Goal: Complete application form: Complete application form

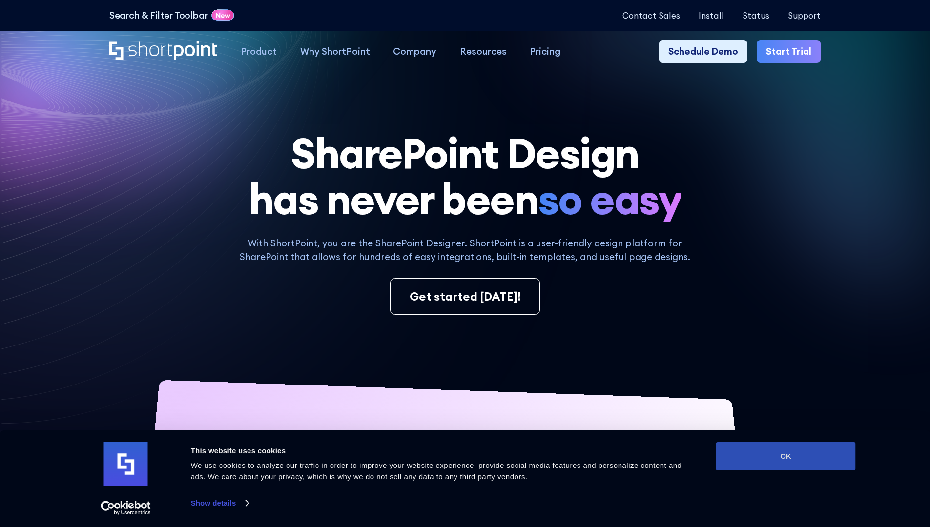
click at [785, 456] on button "OK" at bounding box center [786, 456] width 140 height 28
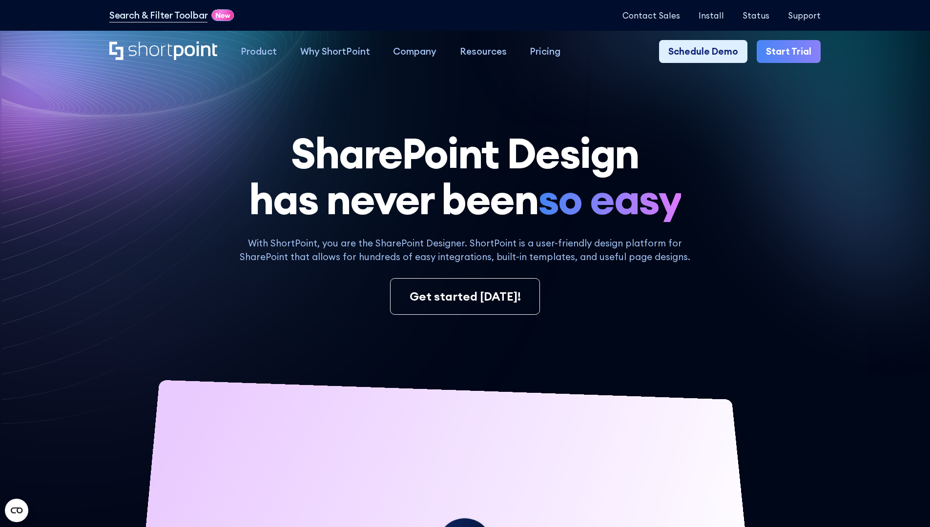
click at [792, 52] on link "Start Trial" at bounding box center [788, 51] width 64 height 23
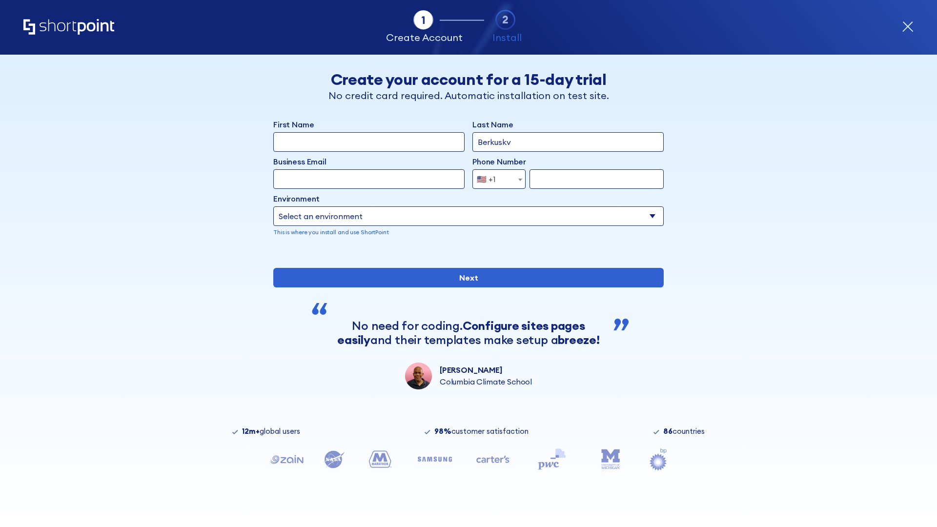
type input "Berkuskv"
type input "[EMAIL_ADDRESS][DOMAIN_NAME]"
type input "2125556789"
select select "Microsoft 365"
type input "2125556789"
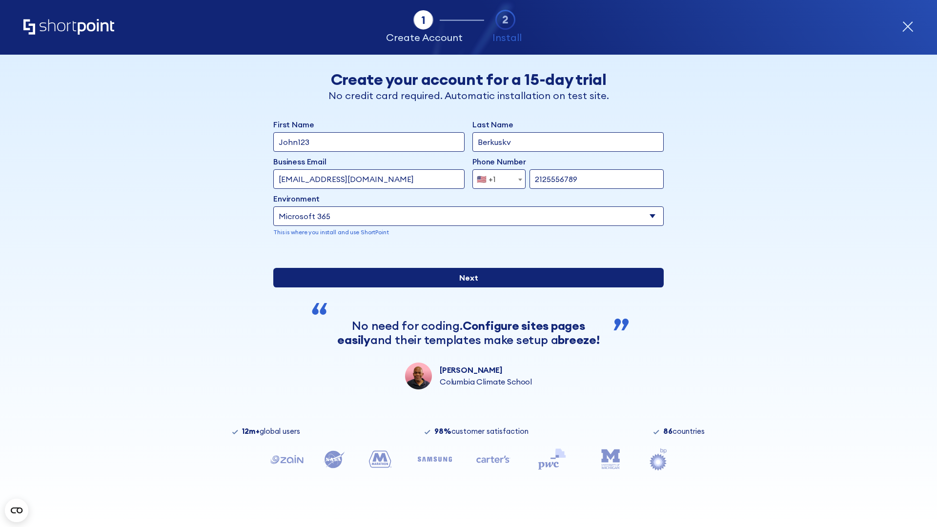
scroll to position [2, 0]
click at [465, 287] on input "Next" at bounding box center [468, 278] width 390 height 20
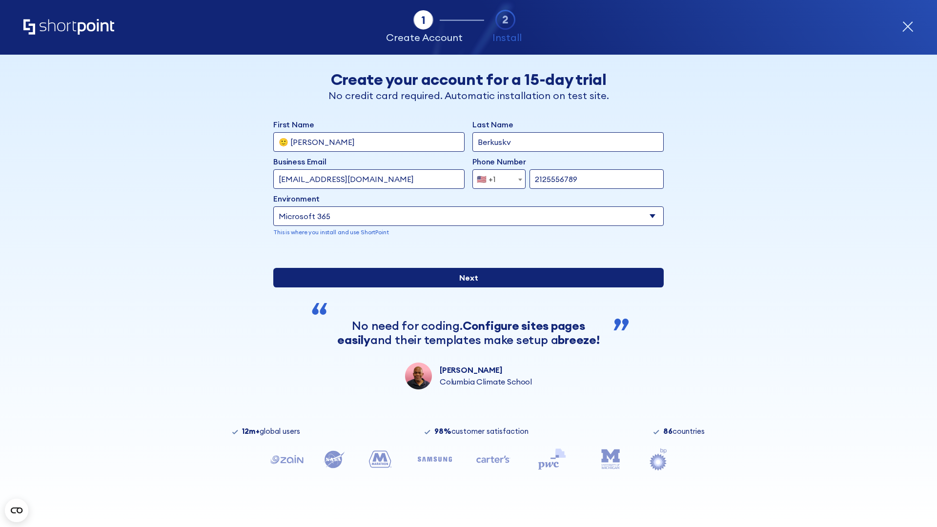
click at [465, 287] on input "Next" at bounding box center [468, 278] width 390 height 20
type input "Archebald"
click at [465, 287] on input "Next" at bounding box center [468, 278] width 390 height 20
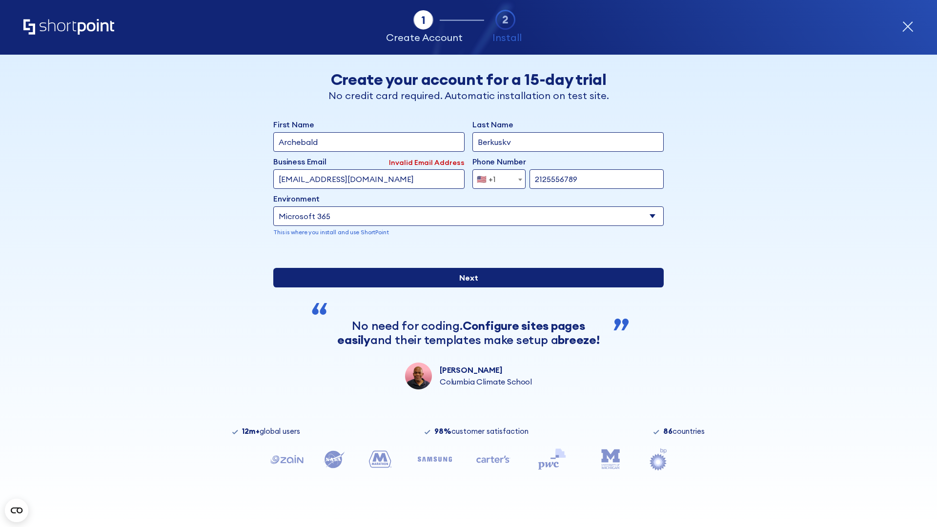
click at [465, 287] on input "Next" at bounding box center [468, 278] width 390 height 20
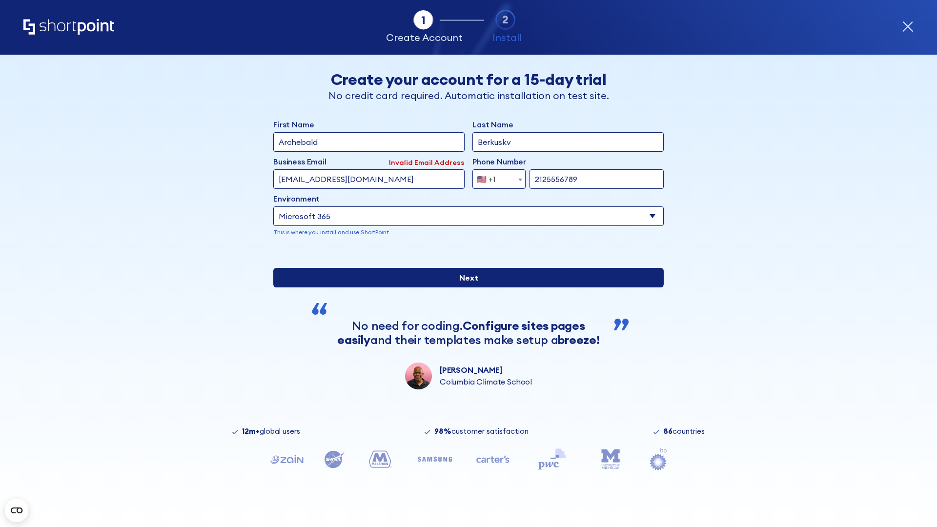
click at [465, 287] on input "Next" at bounding box center [468, 278] width 390 height 20
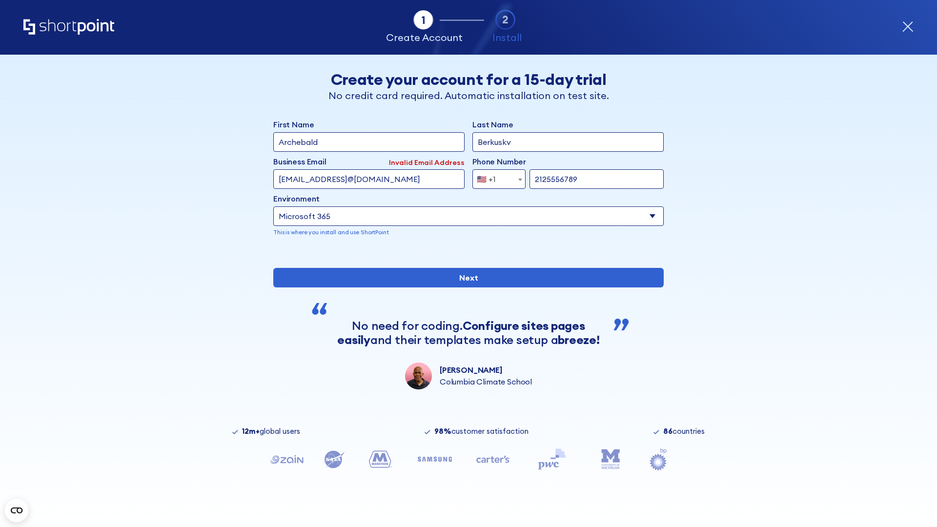
type input "testEmail@protonmail.comtest@shortpoint.com"
click at [495, 177] on span "🇺🇸 +1" at bounding box center [489, 179] width 33 height 20
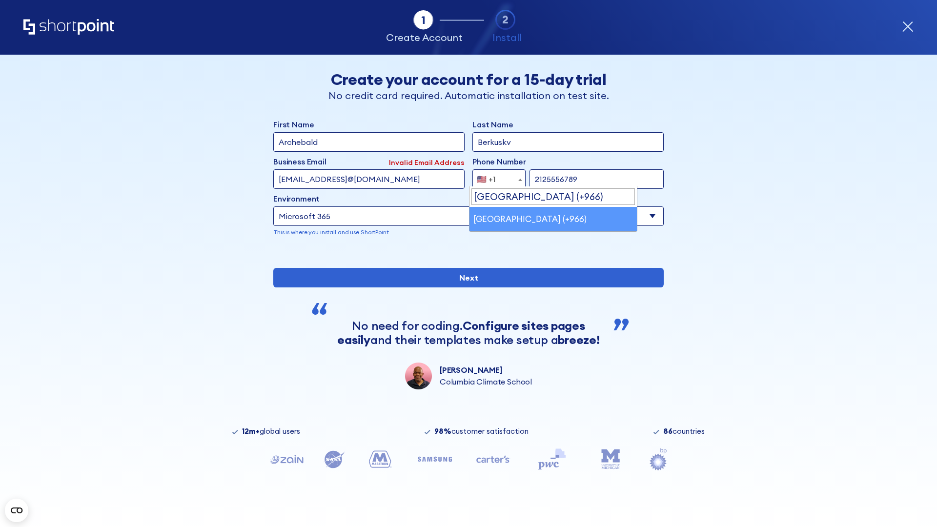
scroll to position [0, 0]
select select "+966"
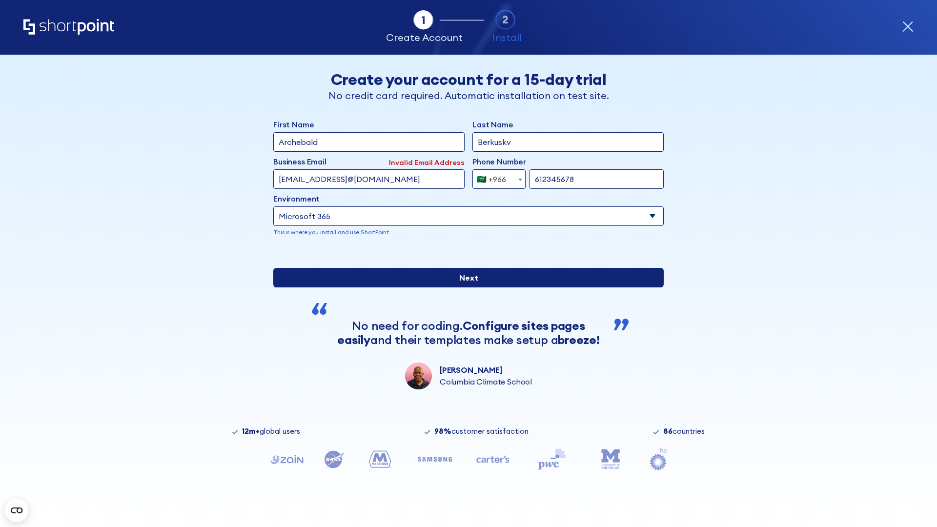
type input "612345678"
click at [465, 287] on input "Next" at bounding box center [468, 278] width 390 height 20
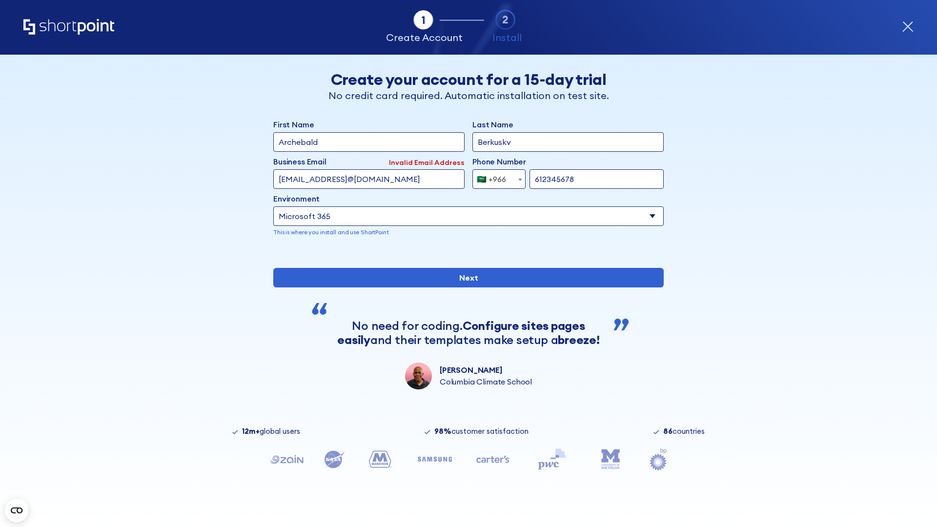
click at [495, 177] on div "🇸🇦 +966" at bounding box center [491, 179] width 29 height 20
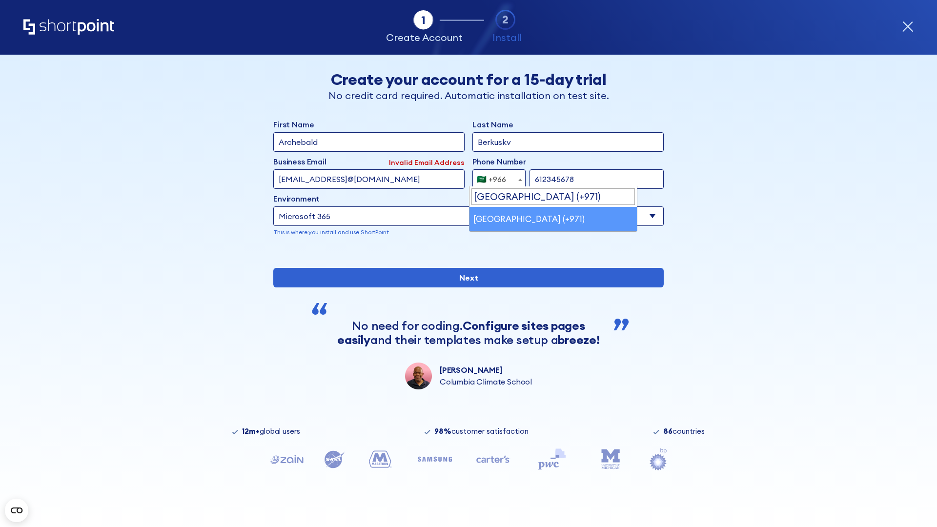
select select "+971"
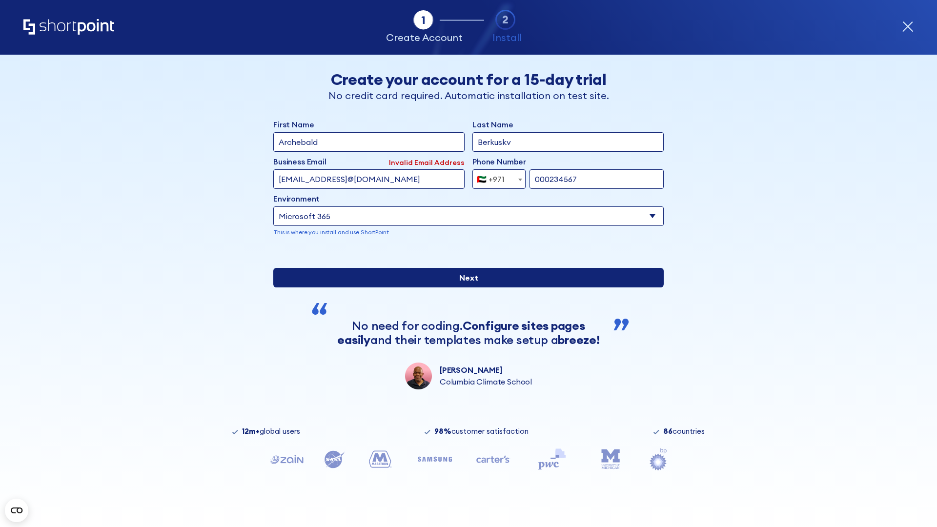
type input "000234567"
click at [465, 287] on input "Next" at bounding box center [468, 278] width 390 height 20
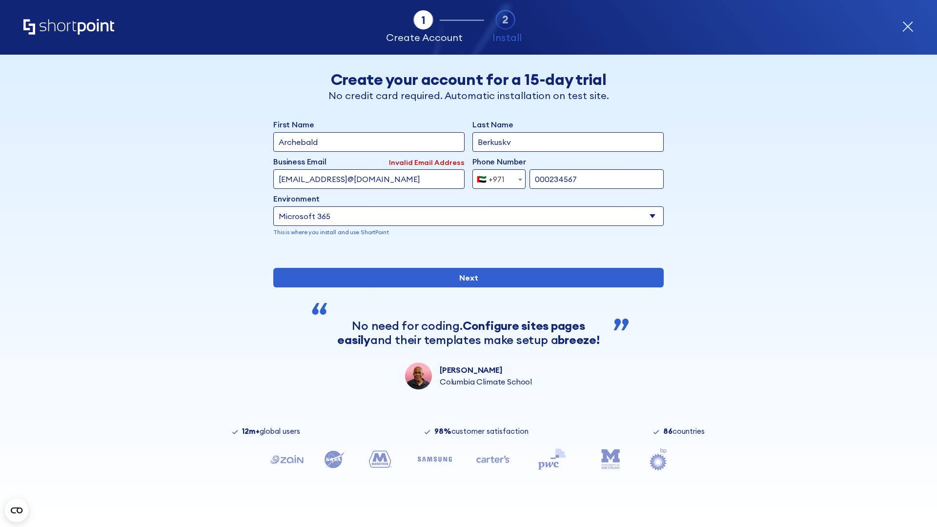
click at [495, 177] on div "🇦🇪 +971" at bounding box center [491, 179] width 28 height 20
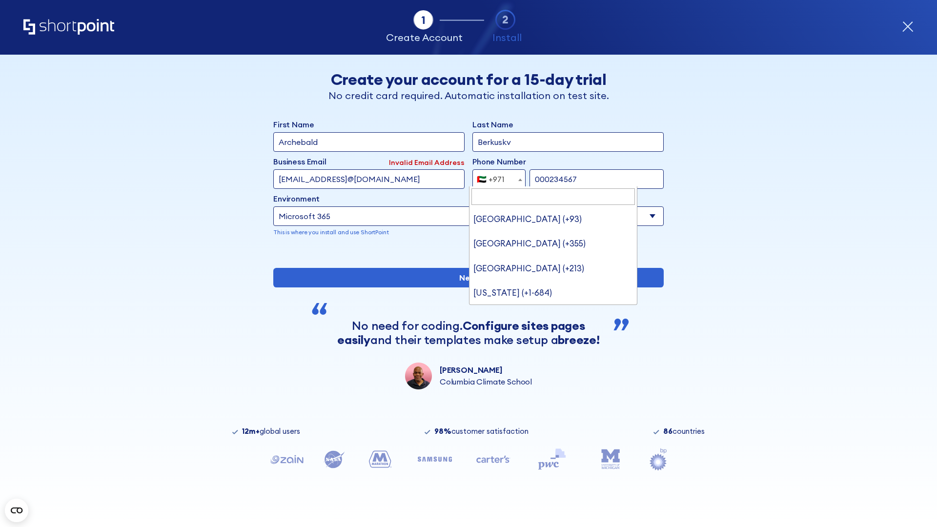
type input "[GEOGRAPHIC_DATA] (+44)"
select select "+44"
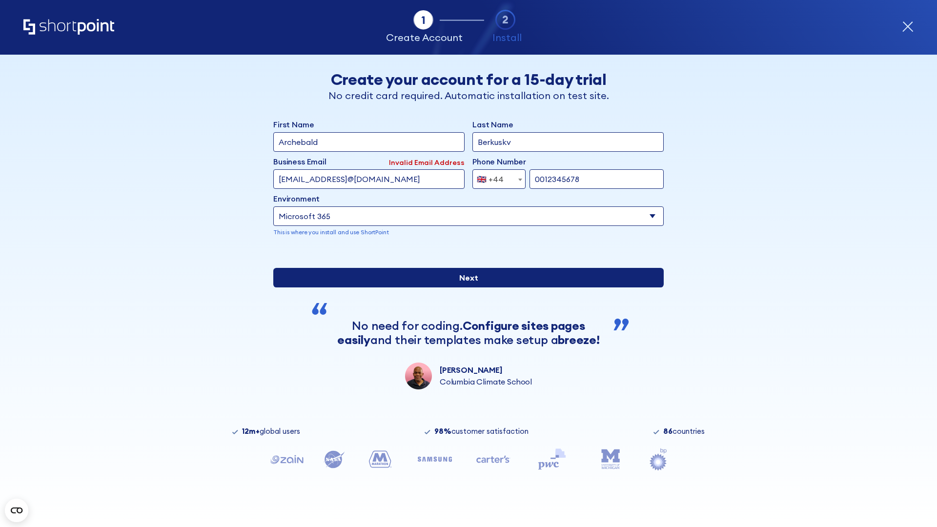
type input "0012345678"
click at [465, 287] on input "Next" at bounding box center [468, 278] width 390 height 20
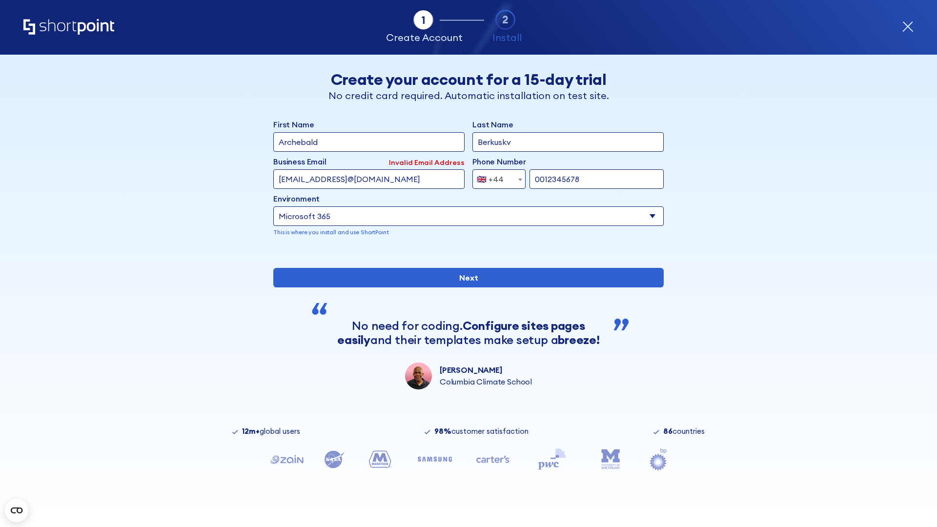
click at [495, 177] on div "🇬🇧 +44" at bounding box center [490, 179] width 27 height 20
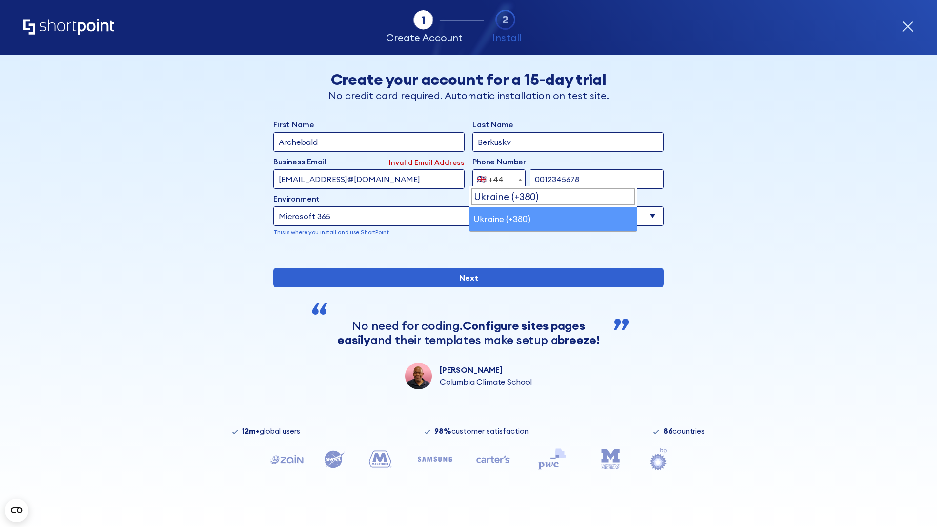
select select "+380"
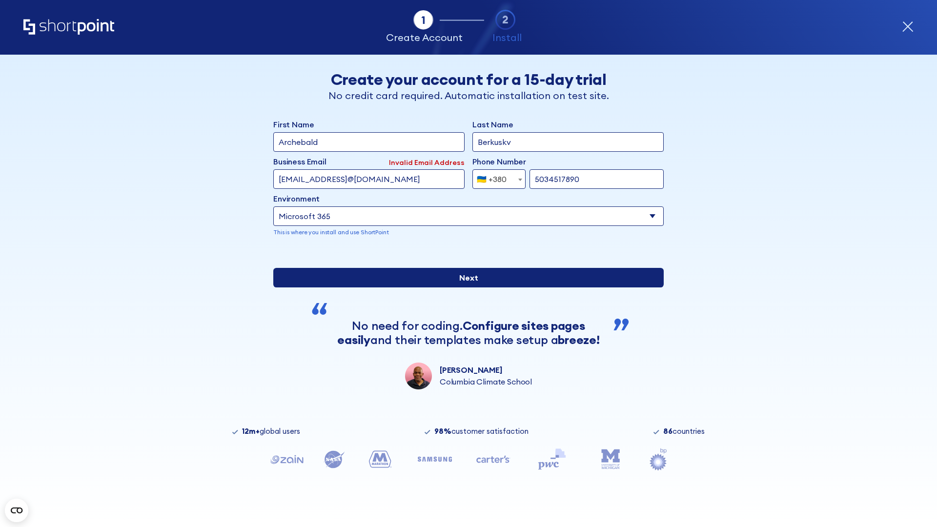
type input "5034517890"
click at [465, 287] on input "Next" at bounding box center [468, 278] width 390 height 20
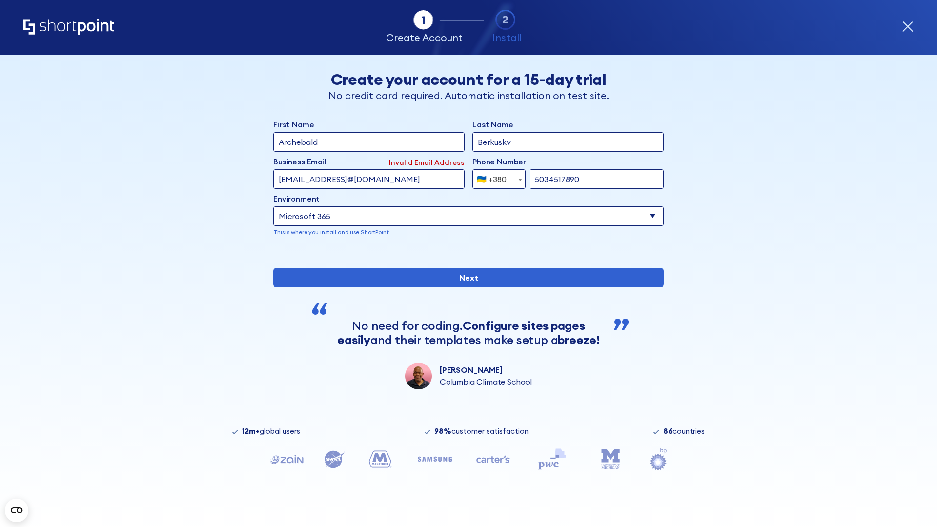
click at [495, 177] on div "🇺🇦 +380" at bounding box center [492, 179] width 30 height 20
select select "+1"
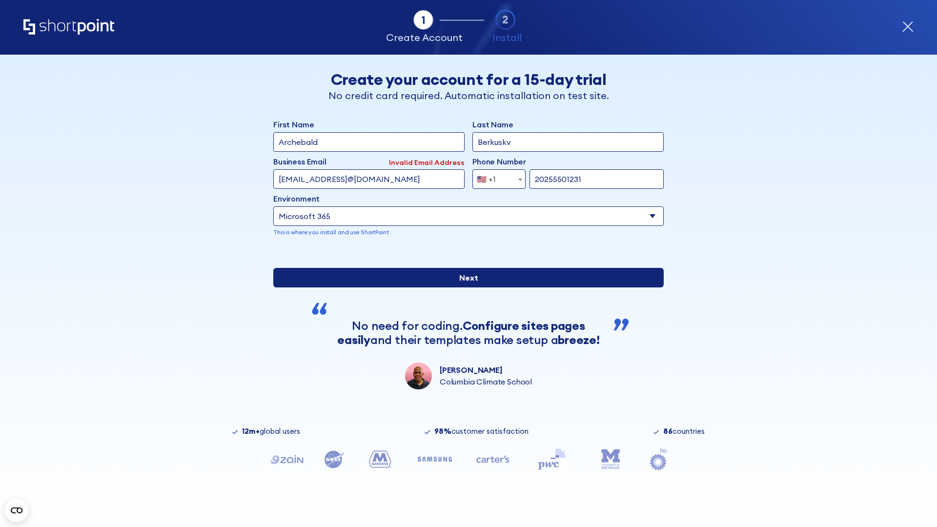
type input "20255501231"
click at [465, 287] on input "Next" at bounding box center [468, 278] width 390 height 20
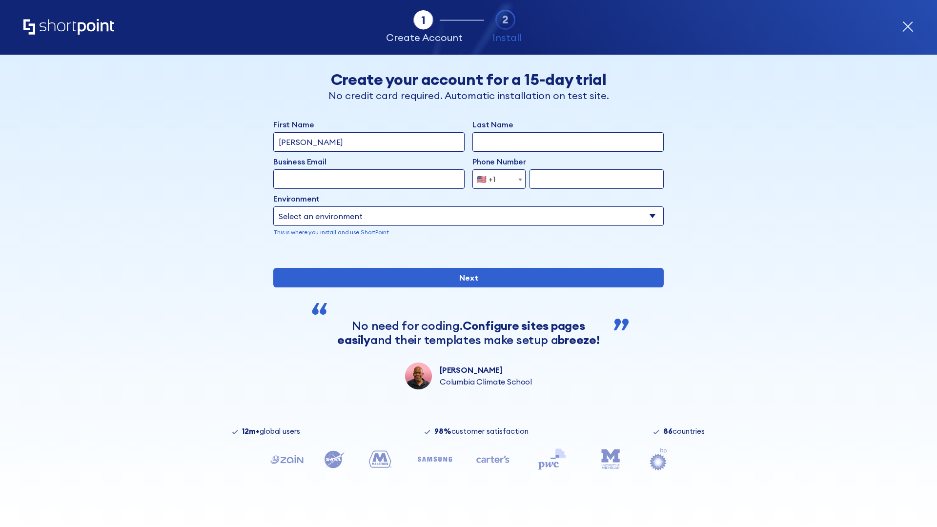
type input "Mary-Jane"
type input "Berkuskv"
type input "john@company.com"
click at [495, 179] on span "🇺🇸 +1" at bounding box center [489, 179] width 33 height 20
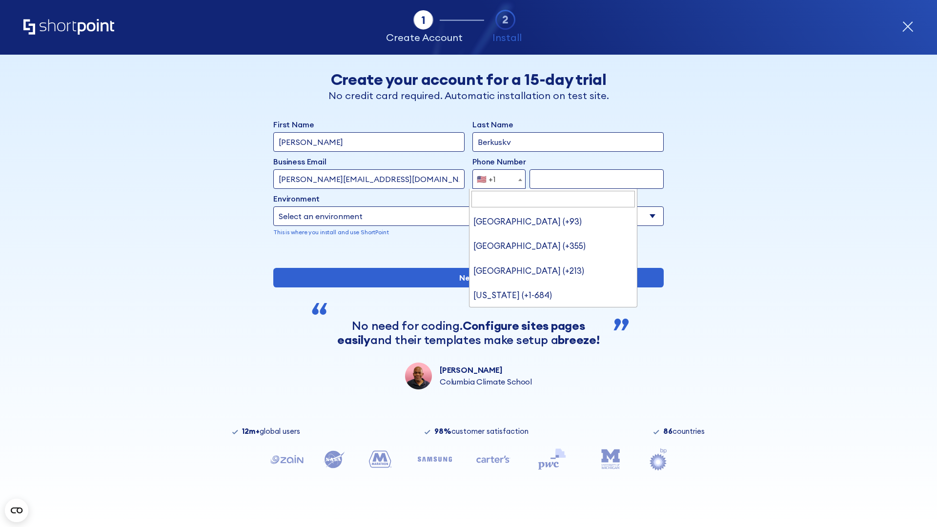
type input "[GEOGRAPHIC_DATA] (+966)"
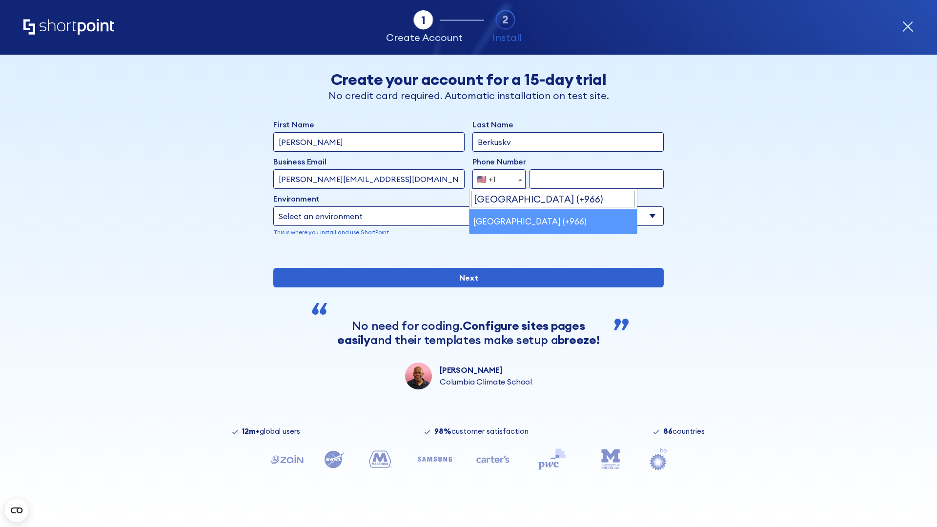
select select "+966"
type input "512345678"
select select "Microsoft 365"
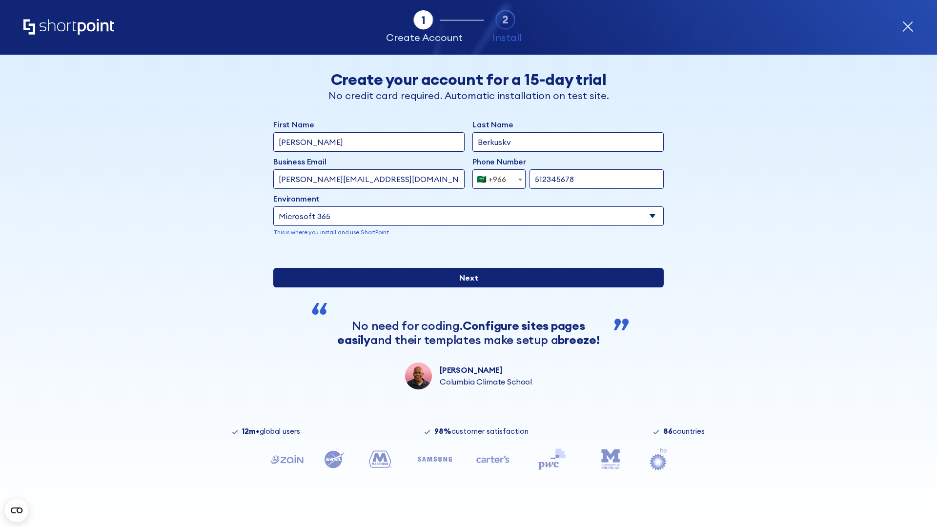
type input "512345678"
click at [465, 287] on input "Next" at bounding box center [468, 278] width 390 height 20
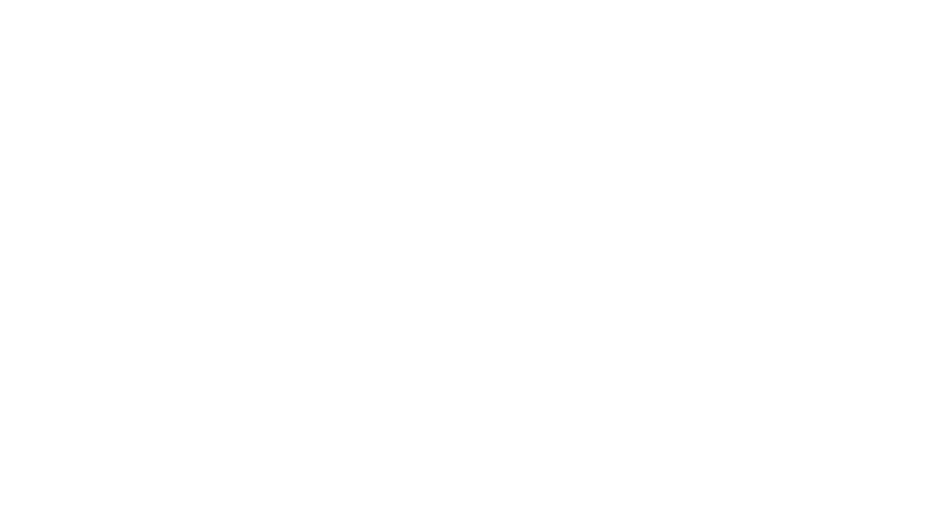
select select "+966"
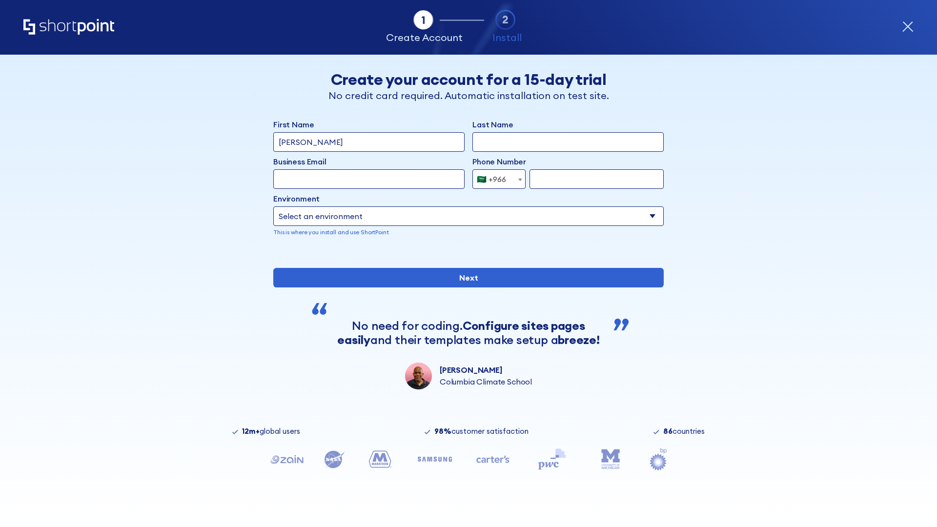
type input "D'Souza"
type input "Berkuskv"
type input "hr@mybusiness.org"
click at [495, 179] on div "🇸🇦 +966" at bounding box center [491, 179] width 29 height 20
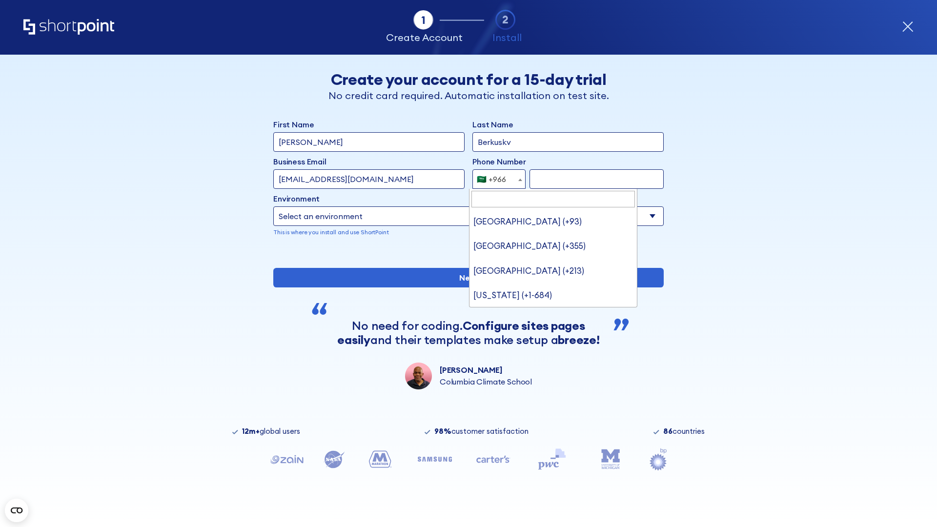
type input "[GEOGRAPHIC_DATA] (+971)"
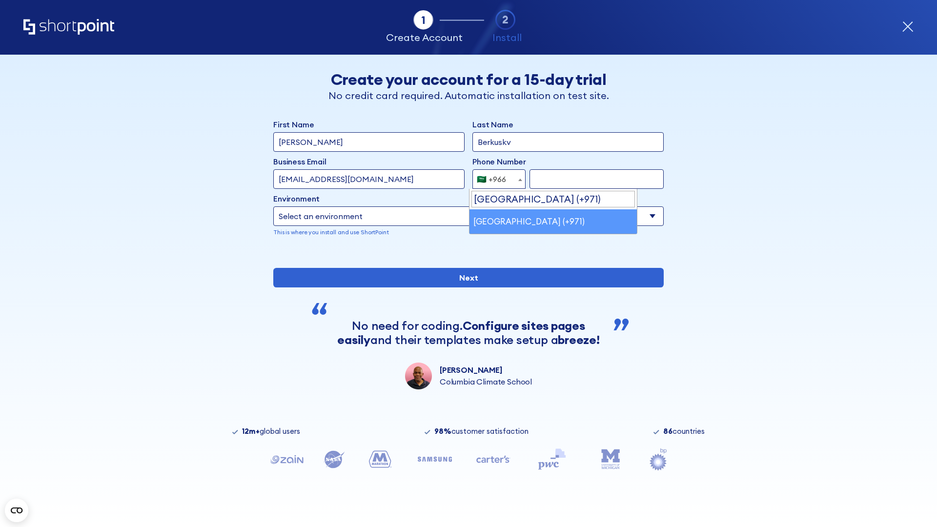
select select "+971"
type input "501234567"
select select "Microsoft 365"
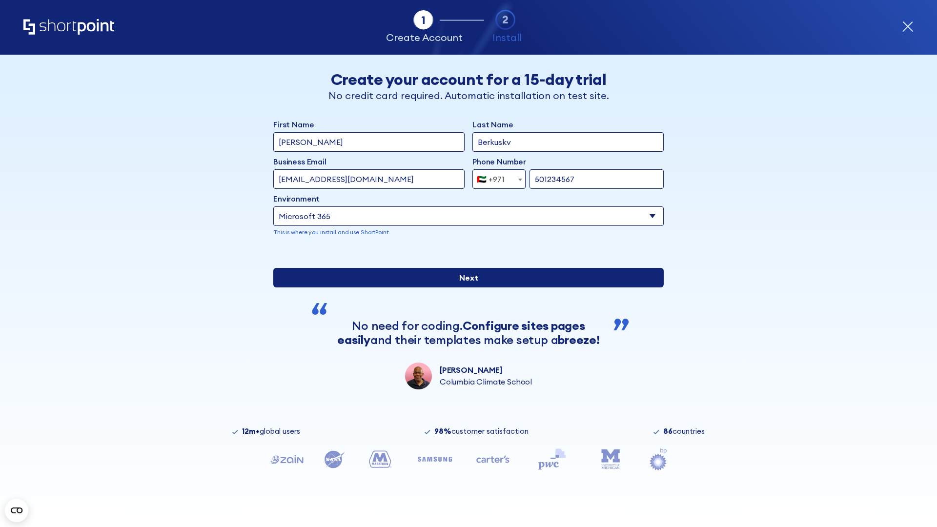
type input "501234567"
click at [465, 287] on input "Next" at bounding box center [468, 278] width 390 height 20
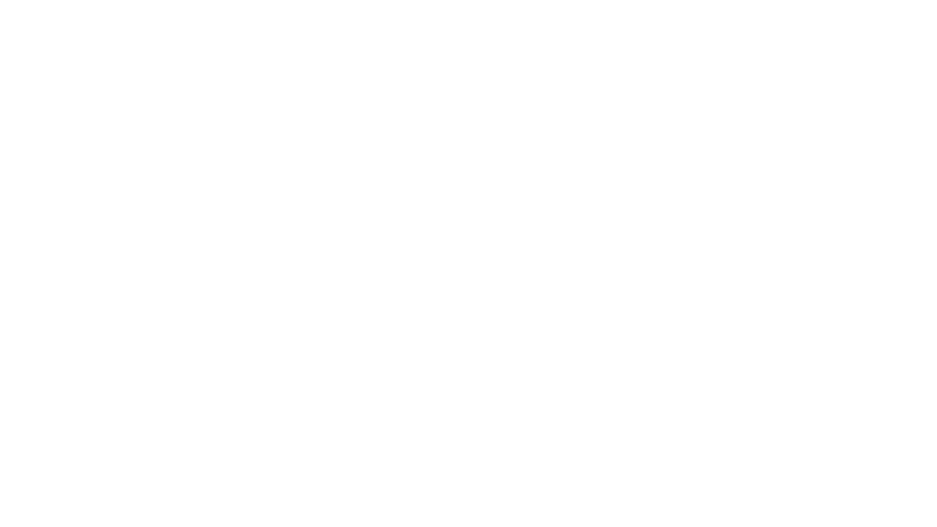
select select "+971"
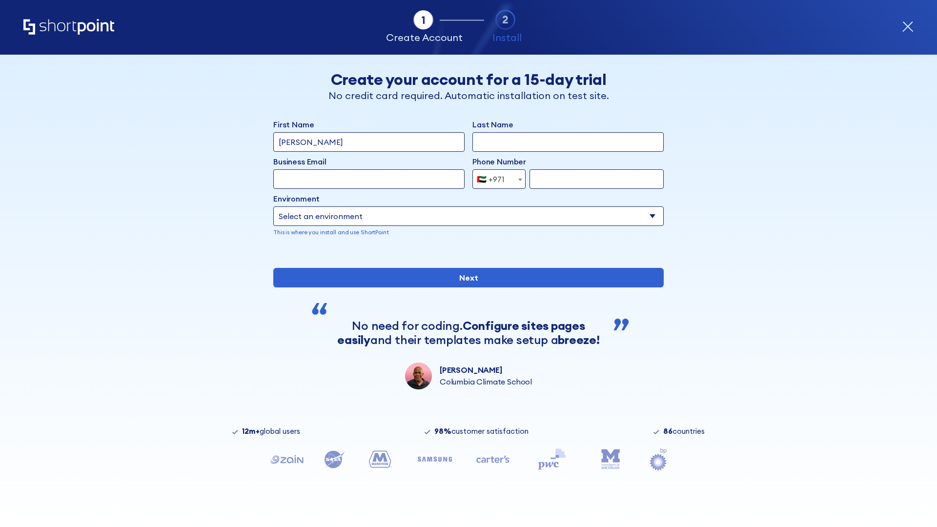
type input "[PERSON_NAME]"
type input "Berkuskv"
type input "support@university.edu"
click at [495, 179] on div "🇦🇪 +971" at bounding box center [491, 179] width 28 height 20
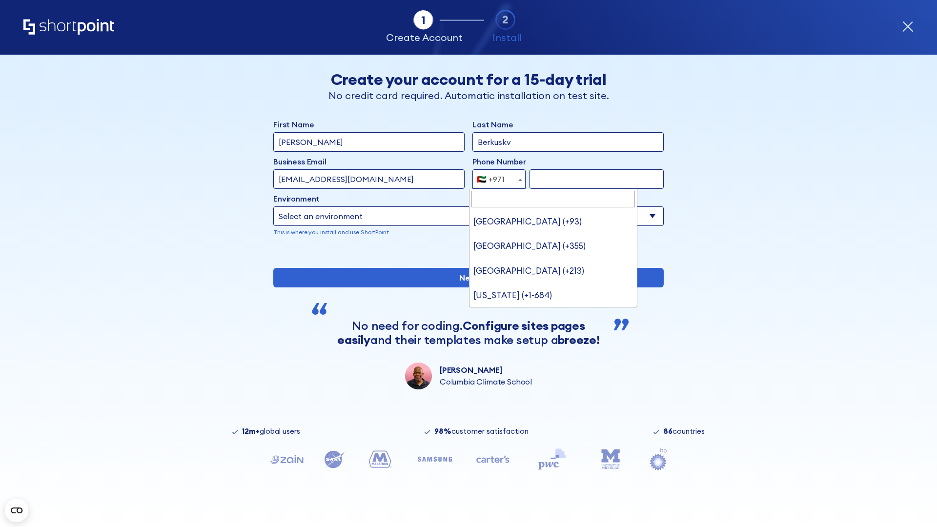
type input "[GEOGRAPHIC_DATA] (+44)"
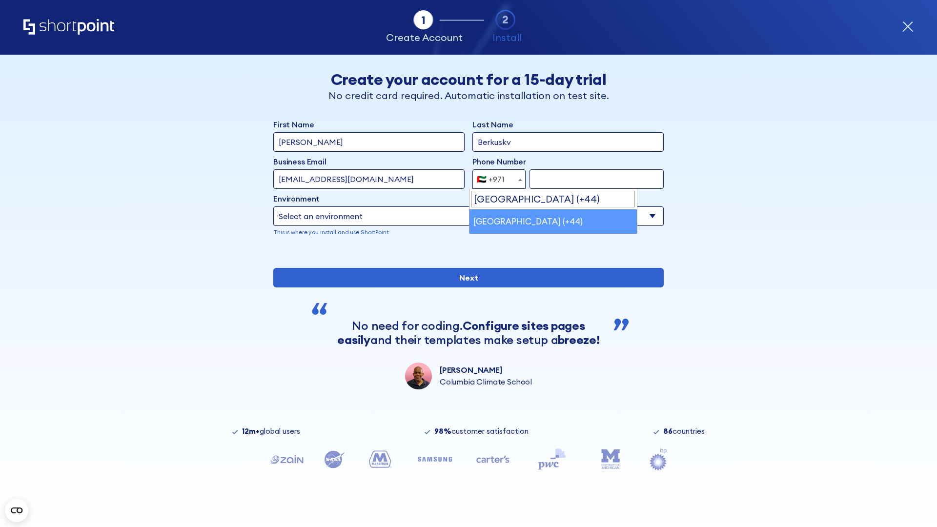
select select "+44"
type input "7912345678"
select select "Microsoft 365"
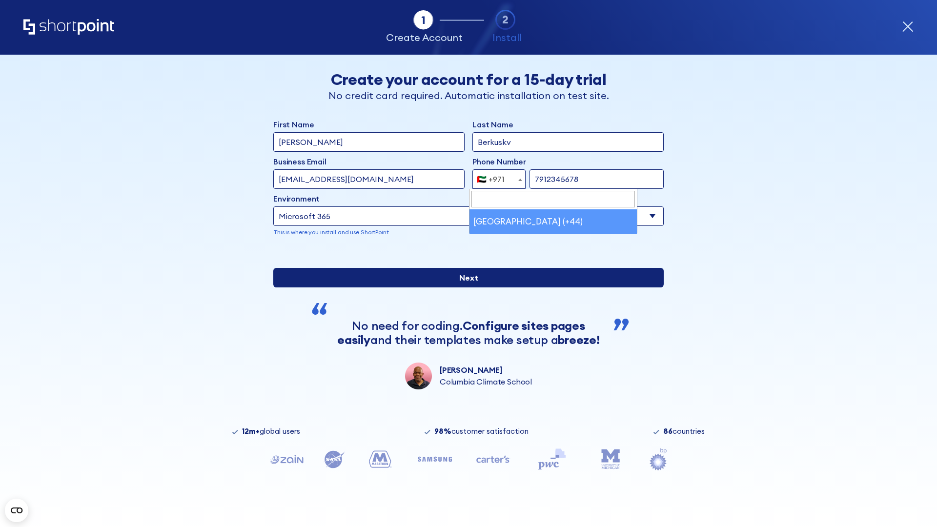
type input "7912345678"
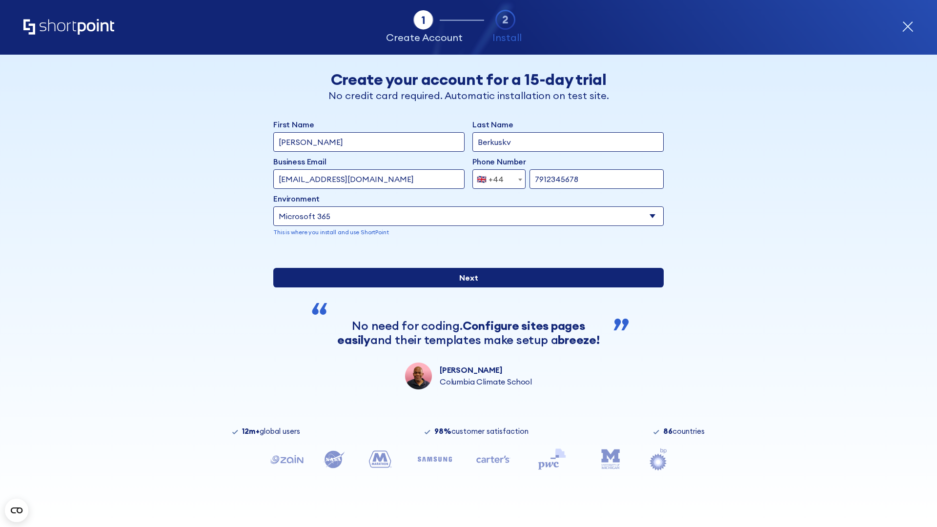
click at [465, 287] on input "Next" at bounding box center [468, 278] width 390 height 20
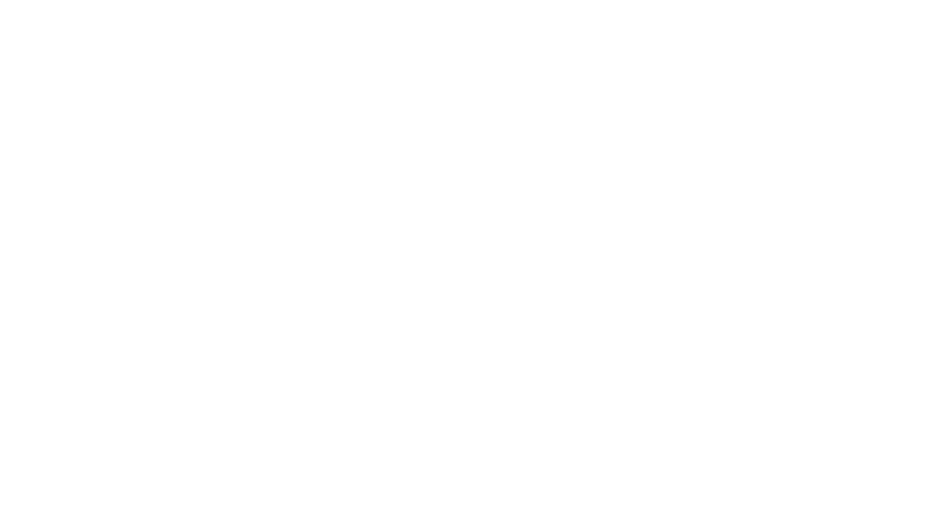
select select "+44"
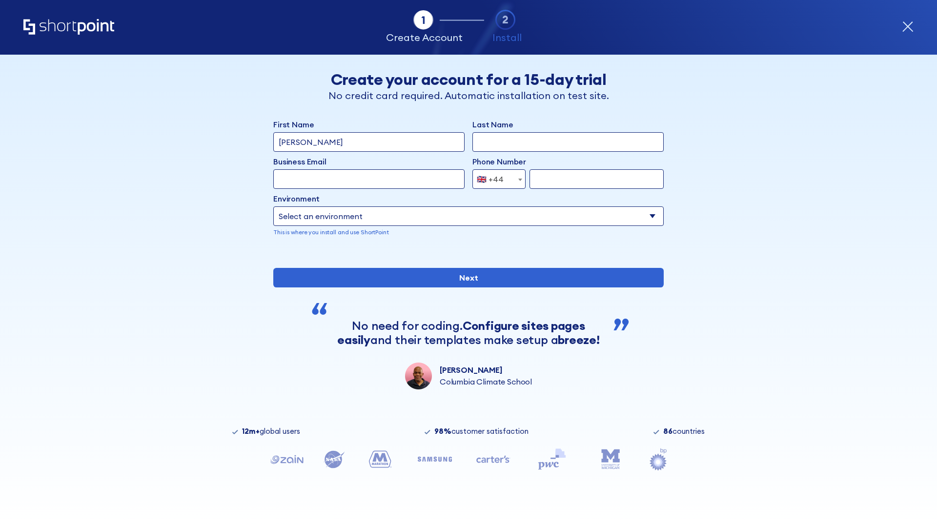
type input "[PERSON_NAME]"
type input "Berkuskv"
type input "info@startup.tech"
click at [495, 179] on div "🇬🇧 +44" at bounding box center [490, 179] width 27 height 20
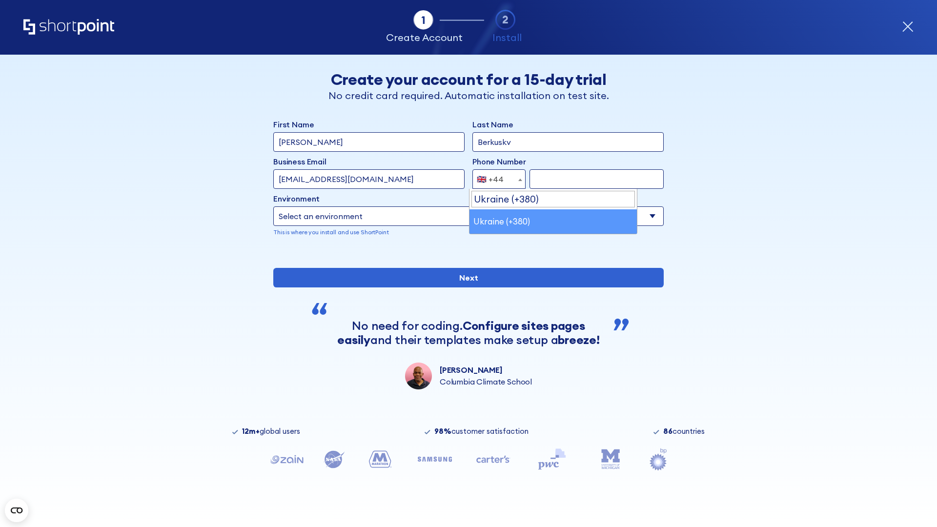
select select "+380"
type input "663451789"
select select "Microsoft 365"
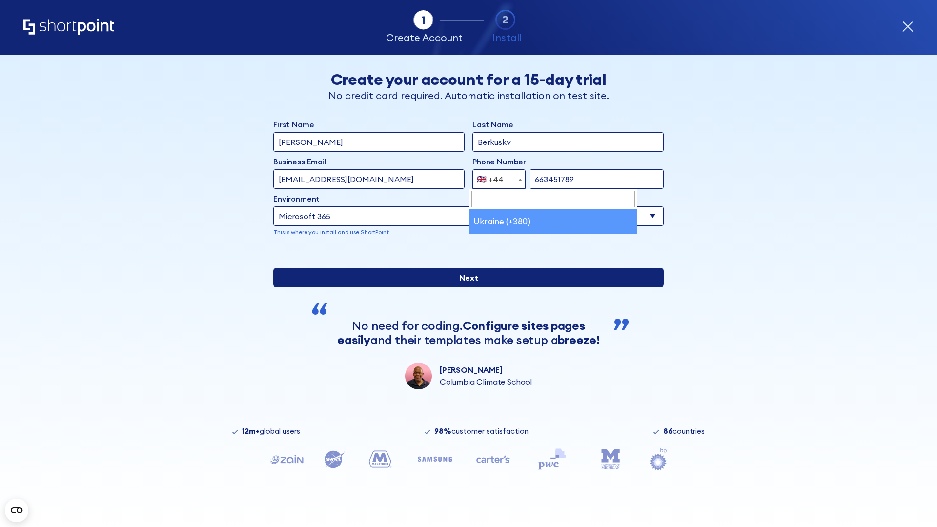
type input "663451789"
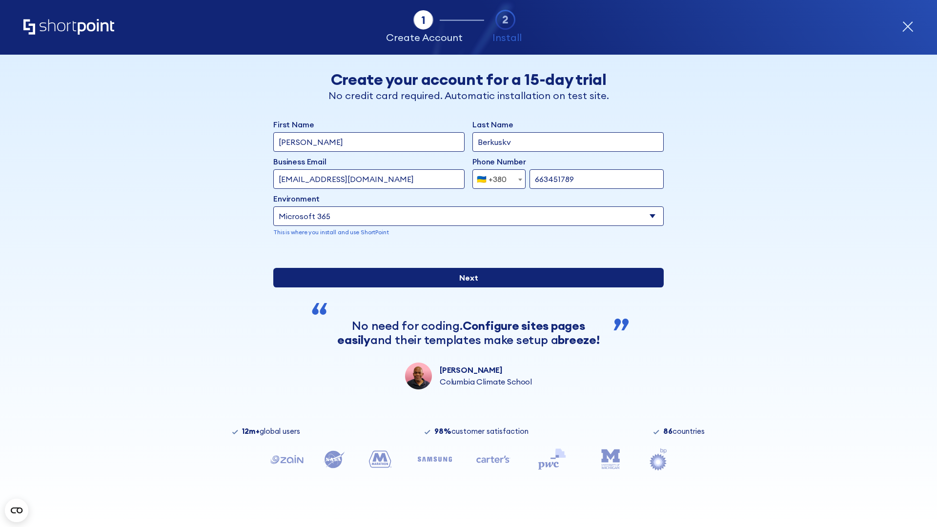
click at [465, 287] on input "Next" at bounding box center [468, 278] width 390 height 20
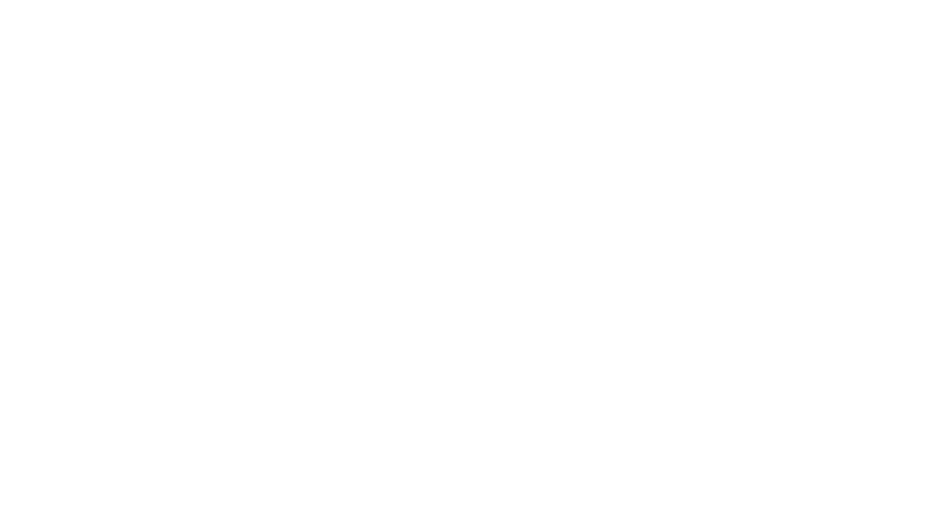
select select "+380"
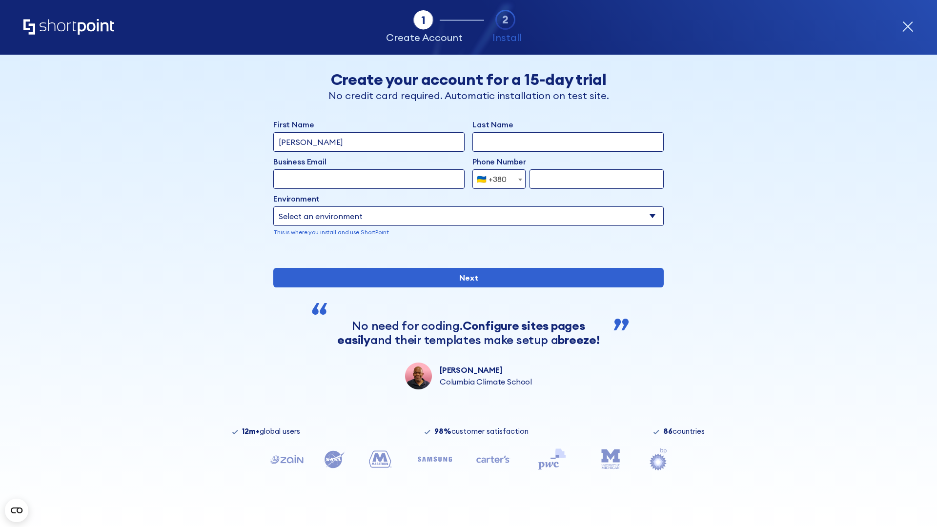
type input "[PERSON_NAME]"
type input "Berkuskv"
type input "[EMAIL_ADDRESS][DOMAIN_NAME]"
click at [495, 179] on div "🇺🇦 +380" at bounding box center [492, 179] width 30 height 20
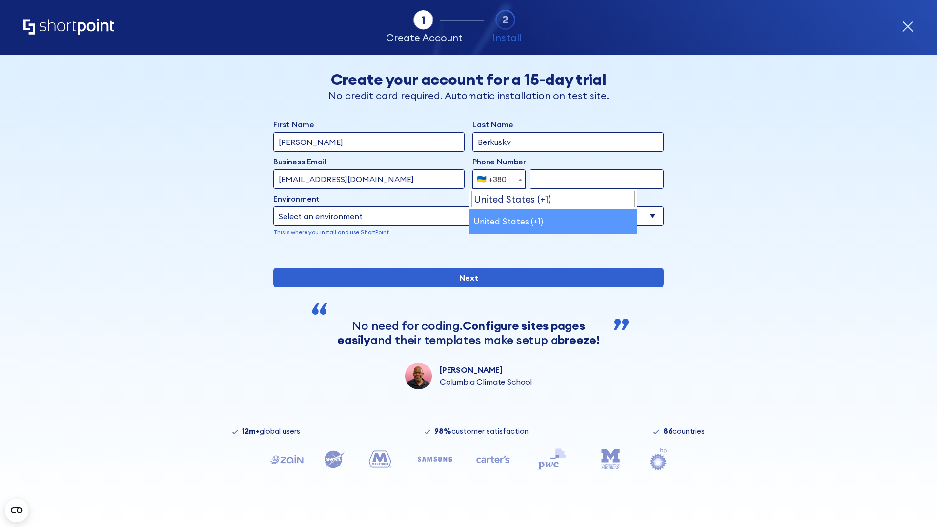
select select "+1"
type input "2025550123"
select select "Microsoft 365"
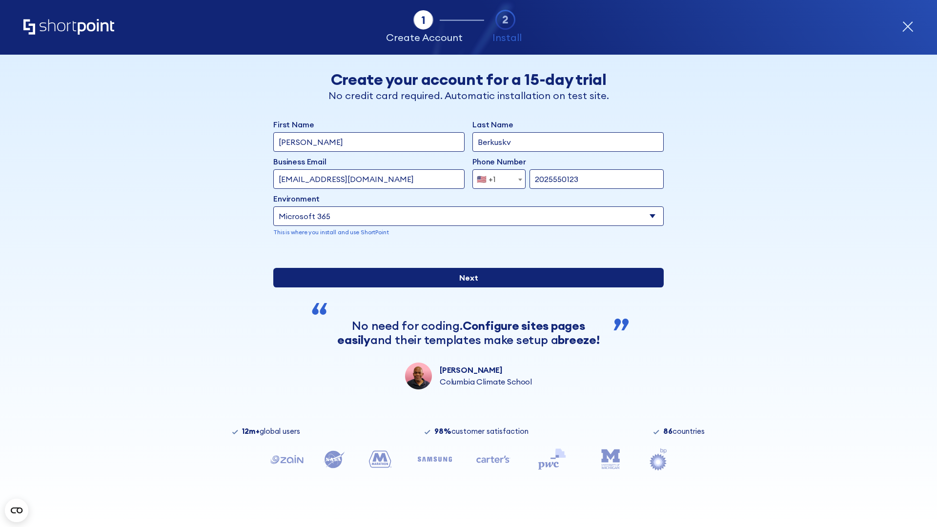
type input "2025550123"
click at [465, 287] on input "Next" at bounding box center [468, 278] width 390 height 20
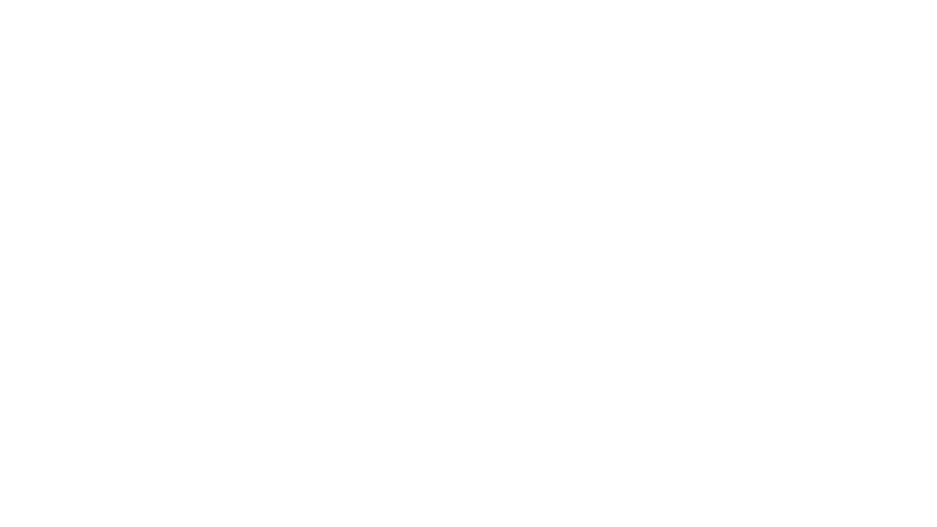
type input "Archebald"
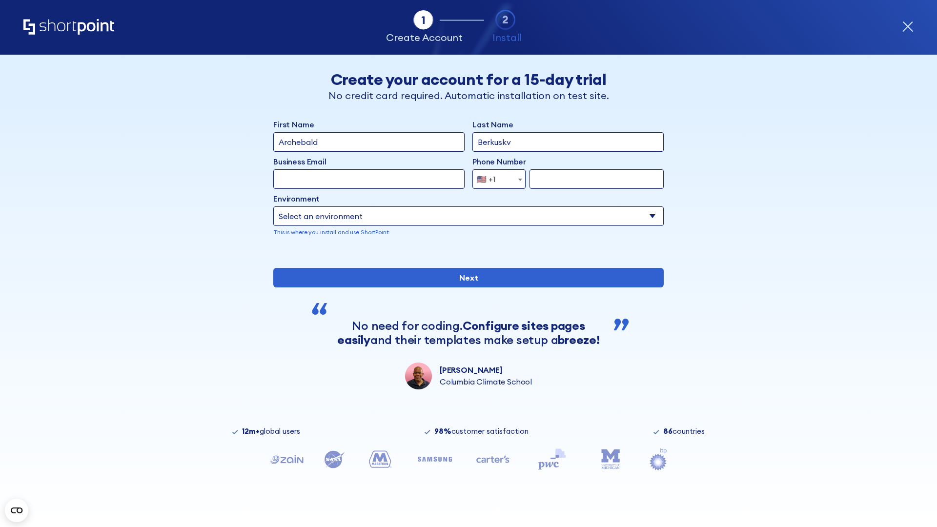
type input "Berkuskv"
type input "[EMAIL_ADDRESS][DOMAIN_NAME]"
type input "2125556789"
select select "SharePoint 2019 (On-Premise)"
type input "2125556789"
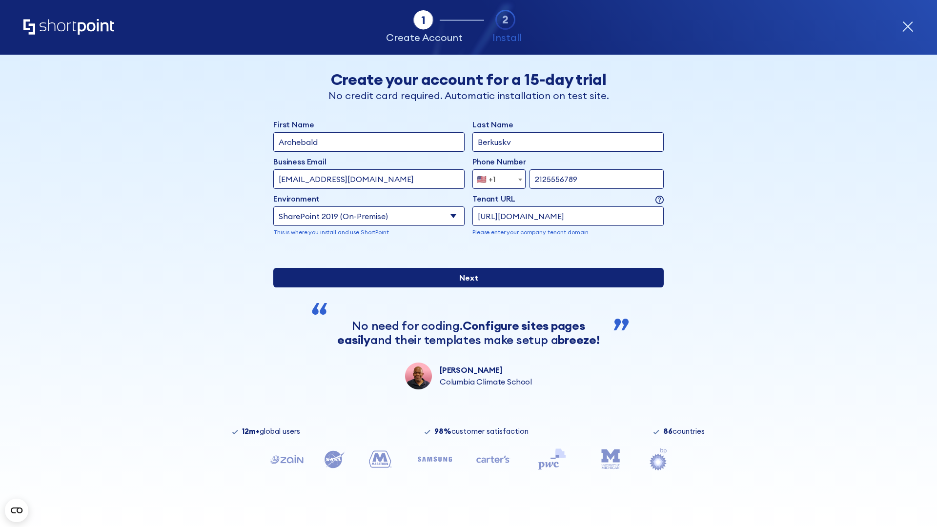
type input "[URL][DOMAIN_NAME]"
click at [465, 287] on input "Next" at bounding box center [468, 278] width 390 height 20
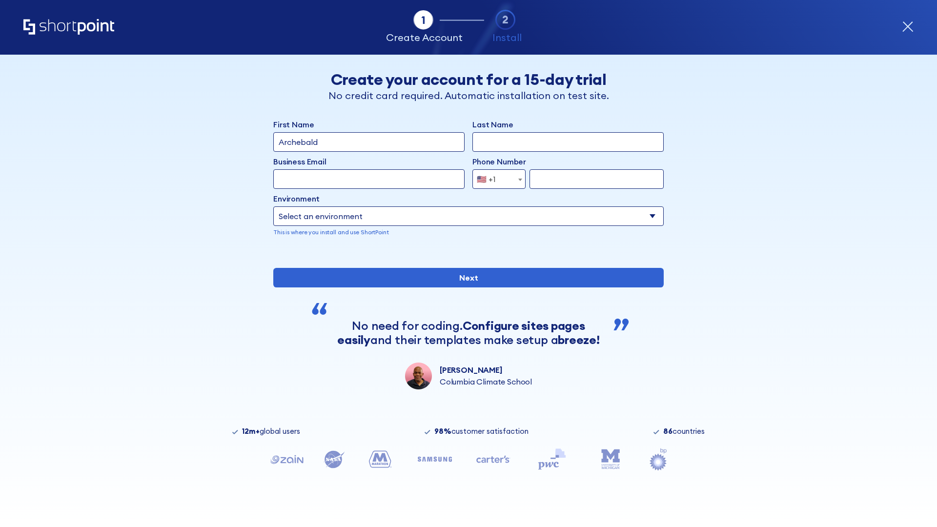
type input "Archebald"
type input "Berkuskv"
type input "[EMAIL_ADDRESS][DOMAIN_NAME]"
type input "2125556789"
select select "SharePoint 2019 (On-Premise)"
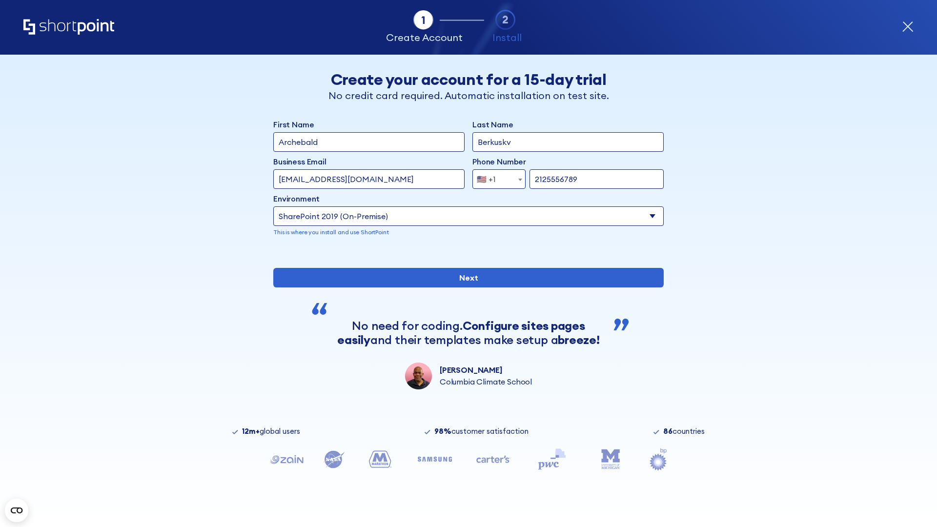
type input "2125556789"
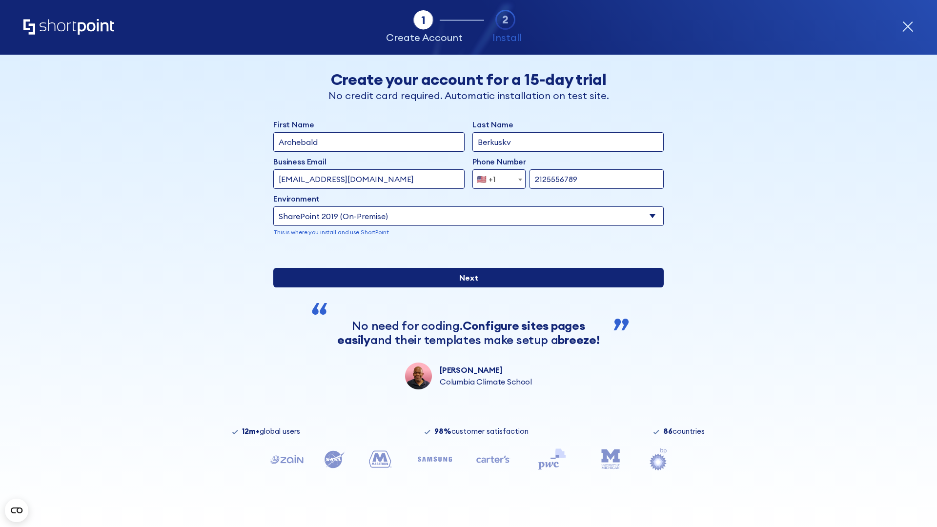
type input "http://malicious.com/sharepoint.com"
click at [465, 327] on div "First Name Archebald Last Name Berkuskv Business Email Invalid Email Address te…" at bounding box center [468, 254] width 390 height 271
click at [465, 287] on input "Next" at bounding box center [468, 278] width 390 height 20
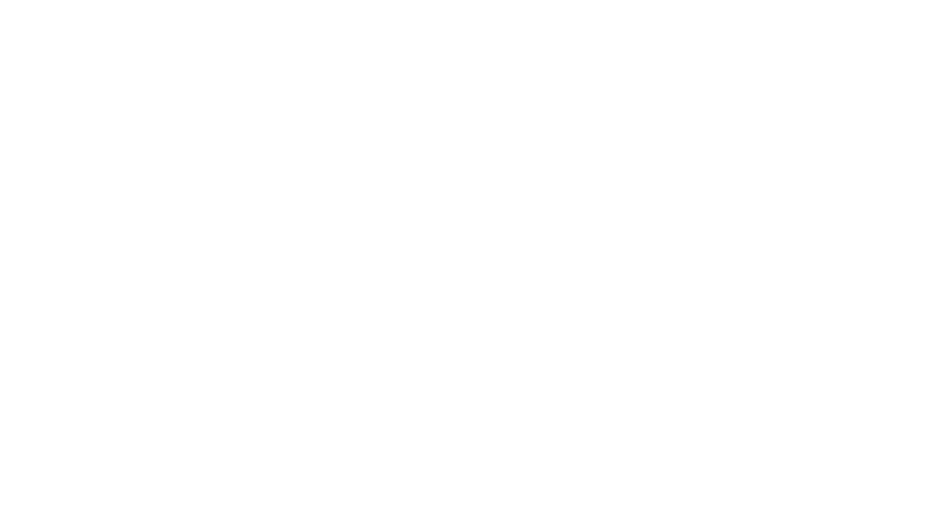
type input "Archebald"
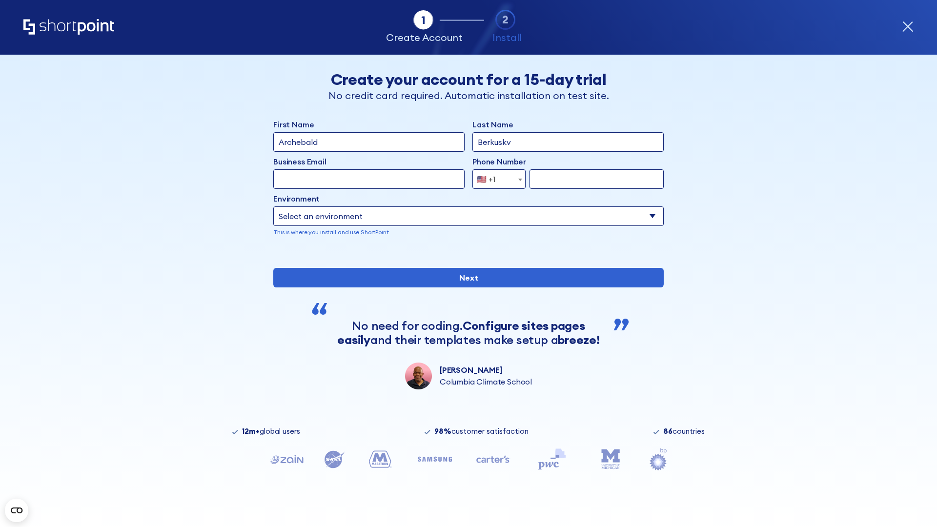
type input "Berkuskv"
type input "[EMAIL_ADDRESS][DOMAIN_NAME]"
type input "2125556789"
select select "SharePoint 2019 (On-Premise)"
type input "2125556789"
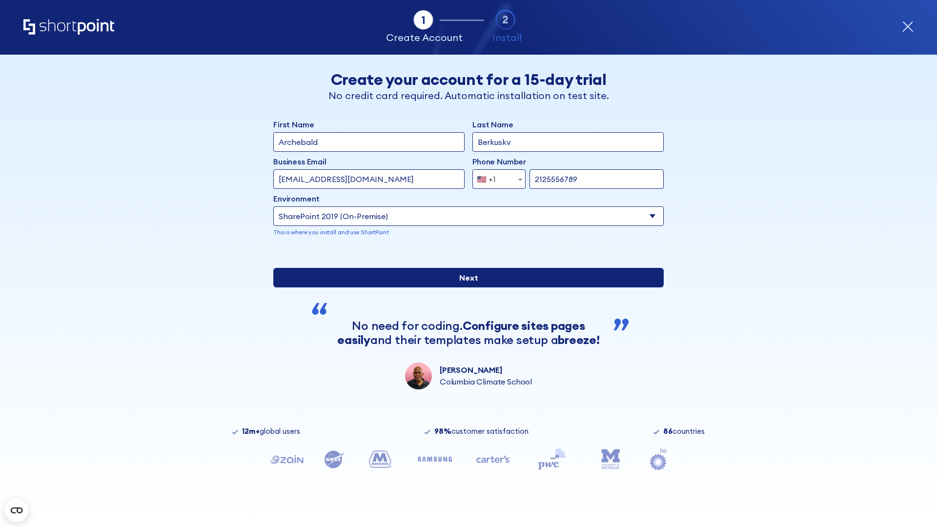
type input "[URL]"
click at [465, 325] on div "First Name Archebald Last Name Berkuskv Business Email Invalid Email Address te…" at bounding box center [468, 254] width 390 height 271
click at [465, 287] on input "Next" at bounding box center [468, 278] width 390 height 20
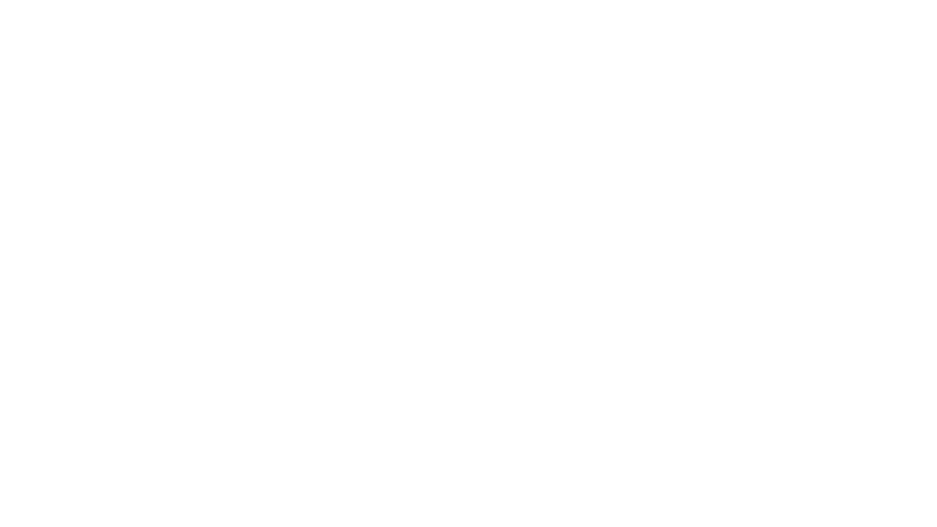
type input "Archebald"
type input "Berkuskv"
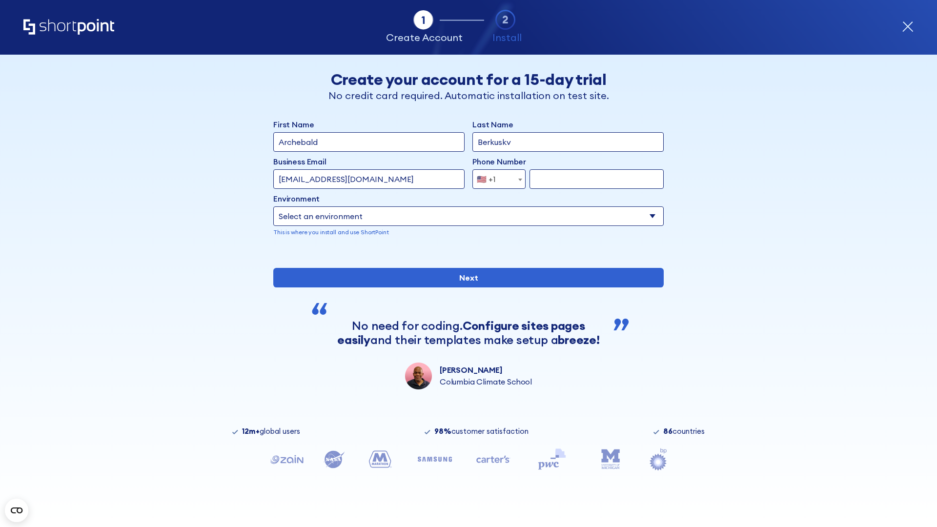
type input "[EMAIL_ADDRESS][DOMAIN_NAME]"
type input "2125556789"
select select "SharePoint 2019 (On-Premise)"
type input "2125556789"
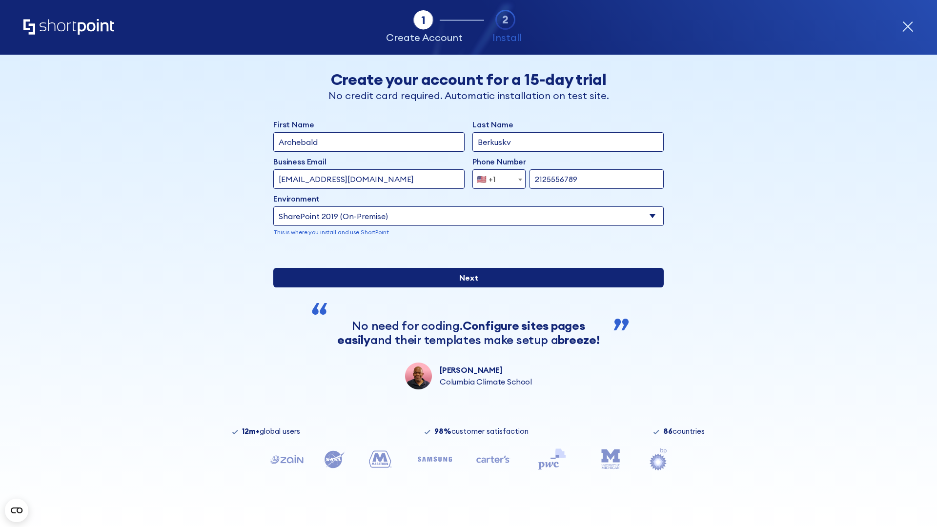
type input "[URL][DOMAIN_NAME]"
click at [465, 287] on input "Next" at bounding box center [468, 278] width 390 height 20
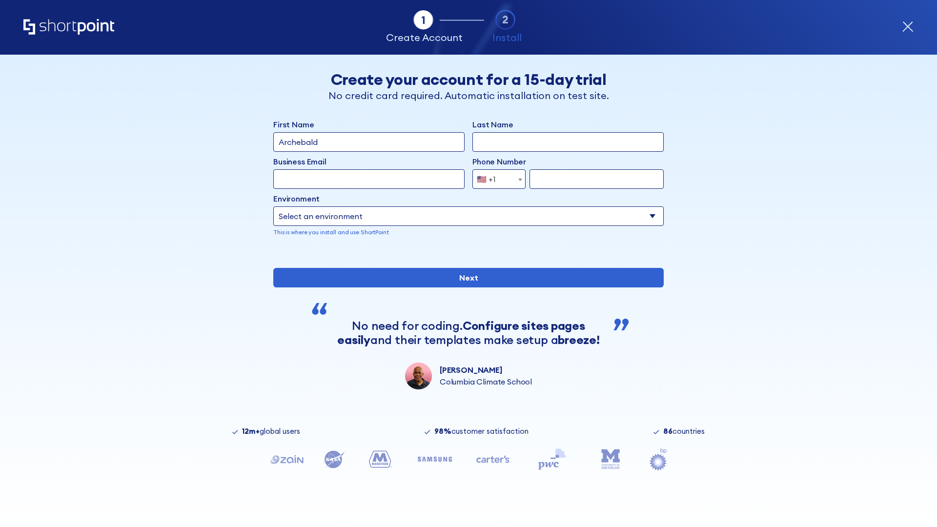
type input "Archebald"
type input "Berkuskv"
type input "[EMAIL_ADDRESS][DOMAIN_NAME]"
type input "2125556789"
select select "SharePoint 2019 (On-Premise)"
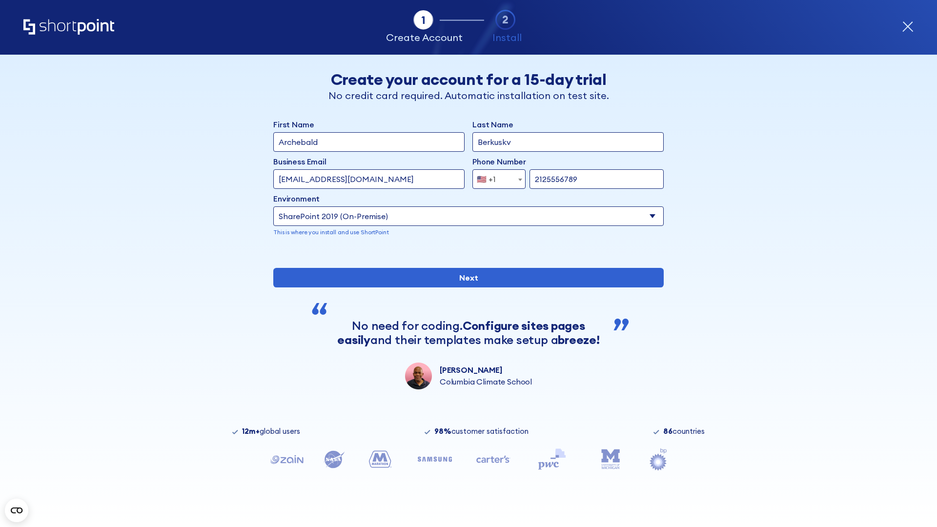
type input "2125556789"
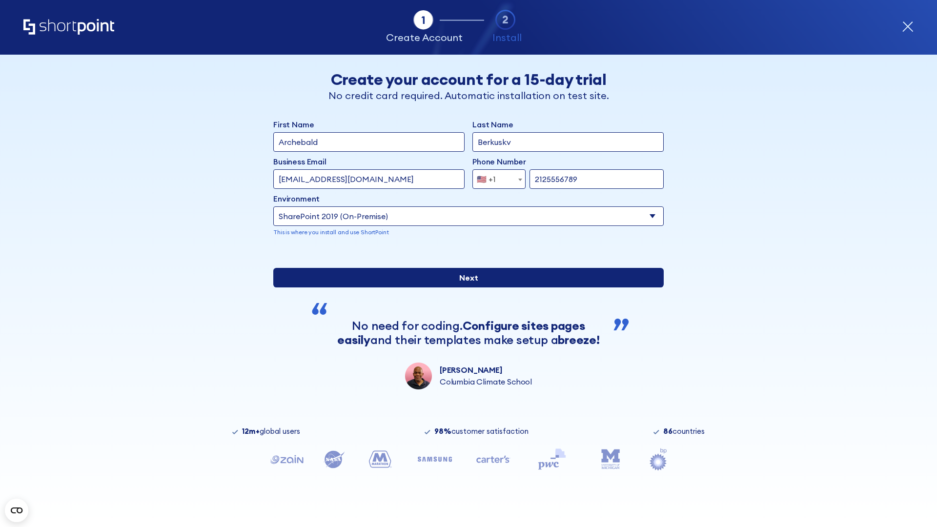
type input "https://yzrtre3nv.sharepoint.com"
click at [465, 287] on input "Next" at bounding box center [468, 278] width 390 height 20
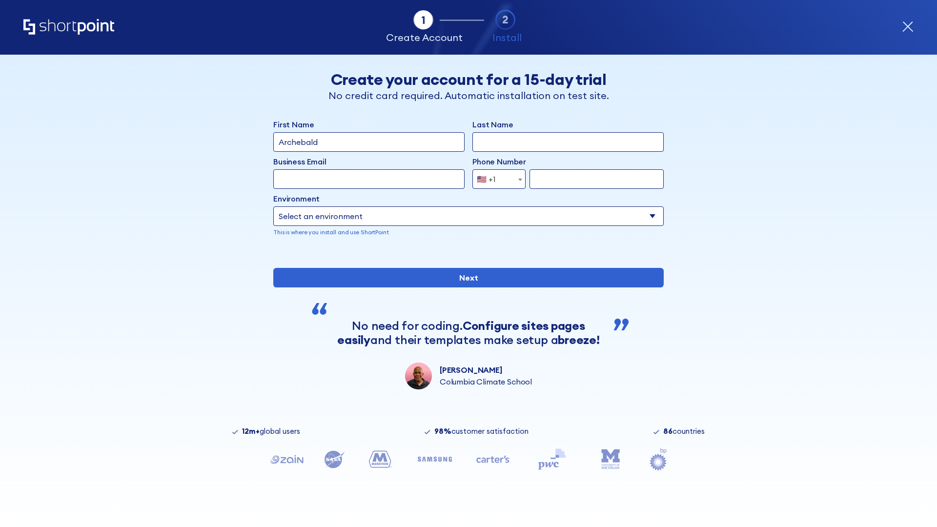
type input "Archebald"
type input "Berkuskv"
type input "[EMAIL_ADDRESS][DOMAIN_NAME]"
type input "2125556789"
select select "SharePoint 2019 (On-Premise)"
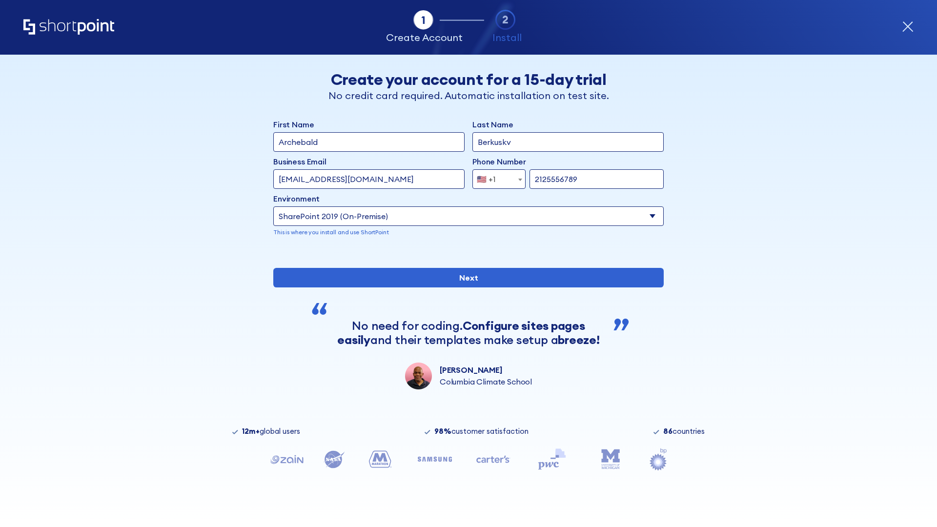
type input "2125556789"
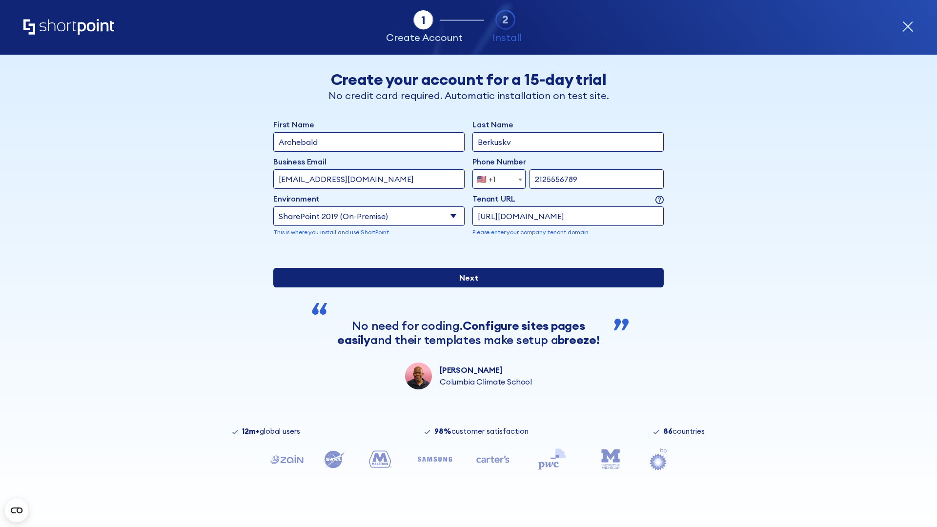
type input "[URL][DOMAIN_NAME]"
click at [465, 322] on div "First Name Archebald Last Name Berkuskv Business Email Invalid Email Address [E…" at bounding box center [468, 254] width 390 height 271
click at [465, 287] on input "Next" at bounding box center [468, 278] width 390 height 20
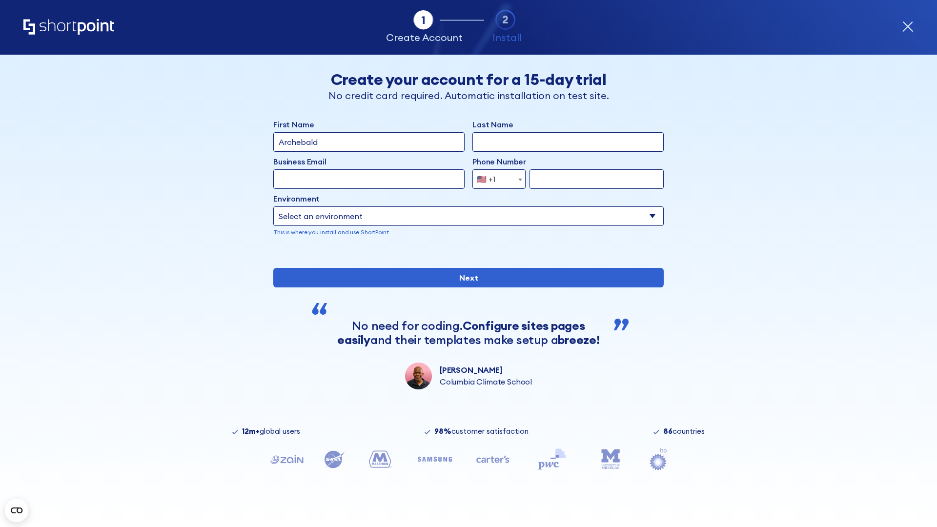
type input "Archebald"
type input "Berkuskv"
type input "[EMAIL_ADDRESS][DOMAIN_NAME]"
type input "2125556789"
select select "SharePoint 2019 (On-Premise)"
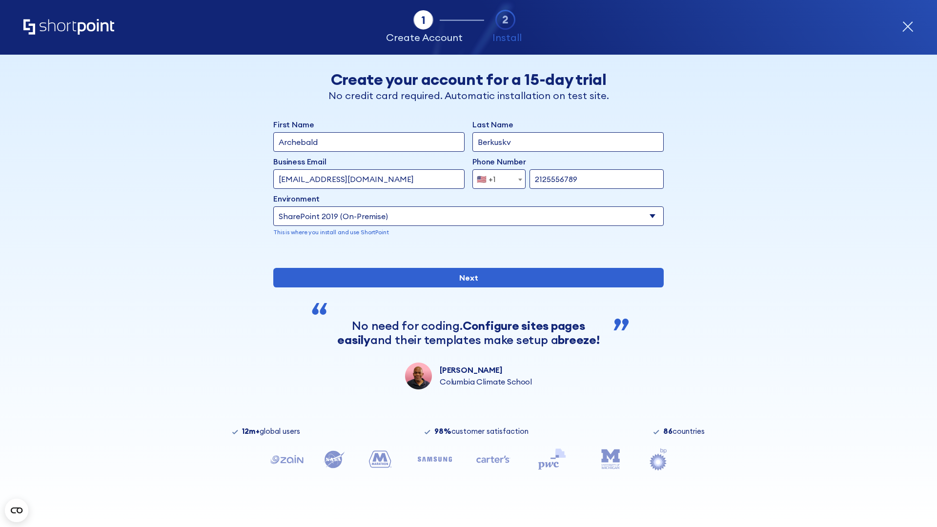
type input "2125556789"
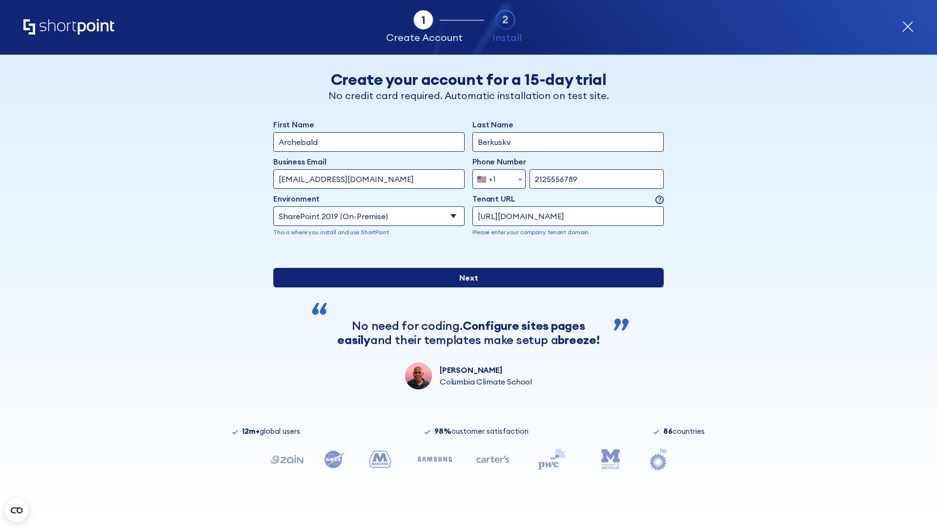
type input "https://intranet.sharepoint.de"
click at [465, 287] on input "Next" at bounding box center [468, 278] width 390 height 20
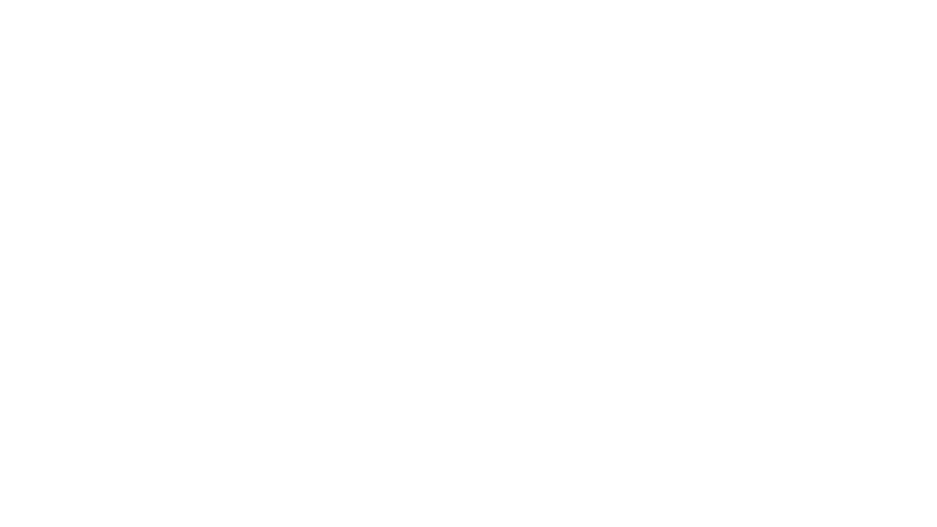
type input "Archebald"
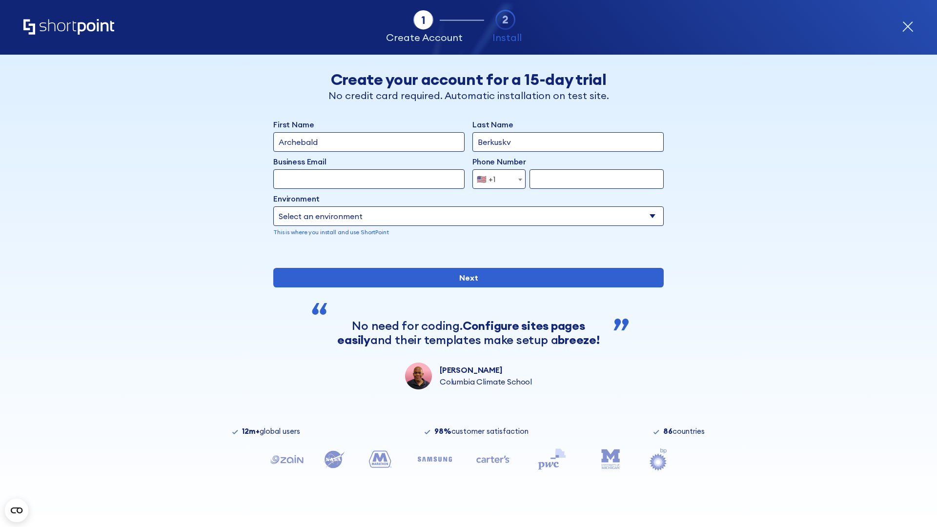
type input "Berkuskv"
type input "[EMAIL_ADDRESS][DOMAIN_NAME]"
type input "2125556789"
select select "SharePoint 2019 (On-Premise)"
type input "2125556789"
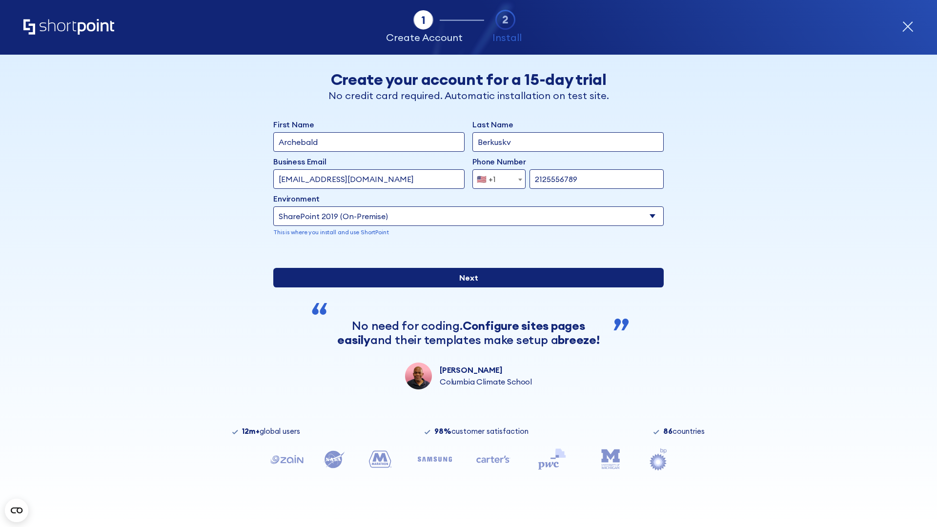
type input "https://secure.sharepoint.us"
click at [465, 287] on input "Next" at bounding box center [468, 278] width 390 height 20
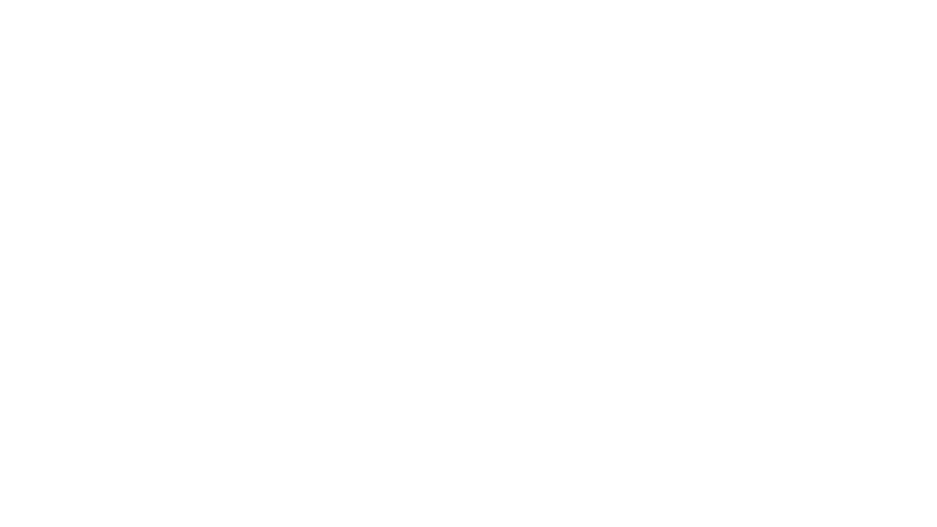
type input "Archebald"
type input "Berkuskv"
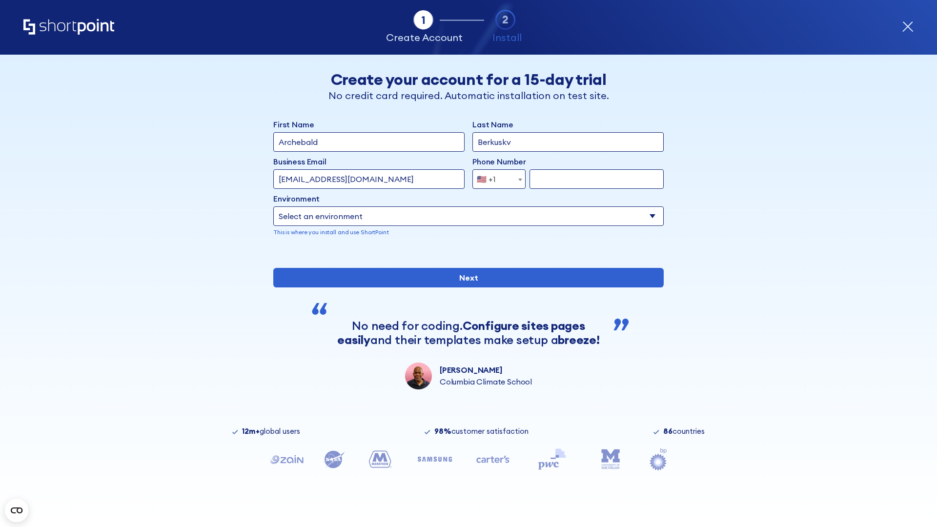
type input "[EMAIL_ADDRESS][DOMAIN_NAME]"
type input "2125556789"
select select "SharePoint 2019 (On-Premise)"
type input "2125556789"
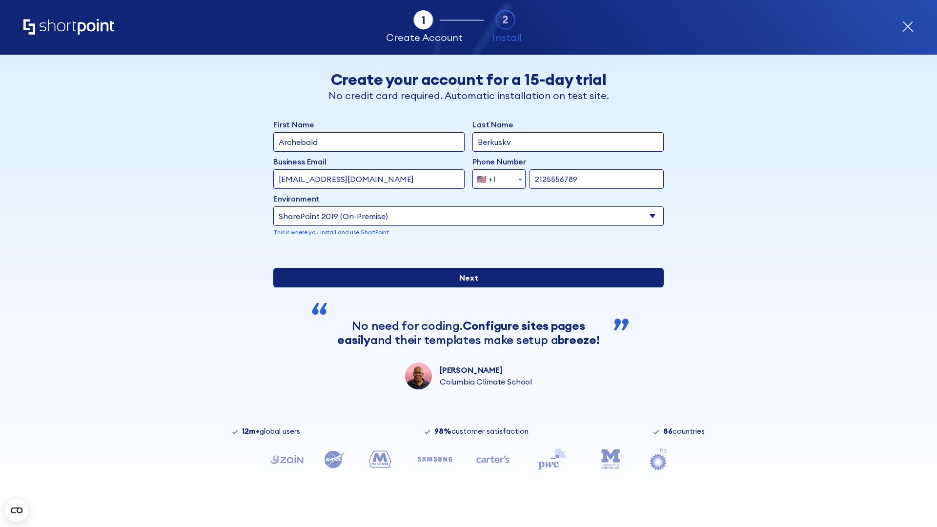
type input "https://alpha.sharepoint-mil.us"
click at [465, 329] on div "First Name Archebald Last Name Berkuskv Business Email Invalid Email Address [E…" at bounding box center [468, 254] width 390 height 271
click at [465, 287] on input "Next" at bounding box center [468, 278] width 390 height 20
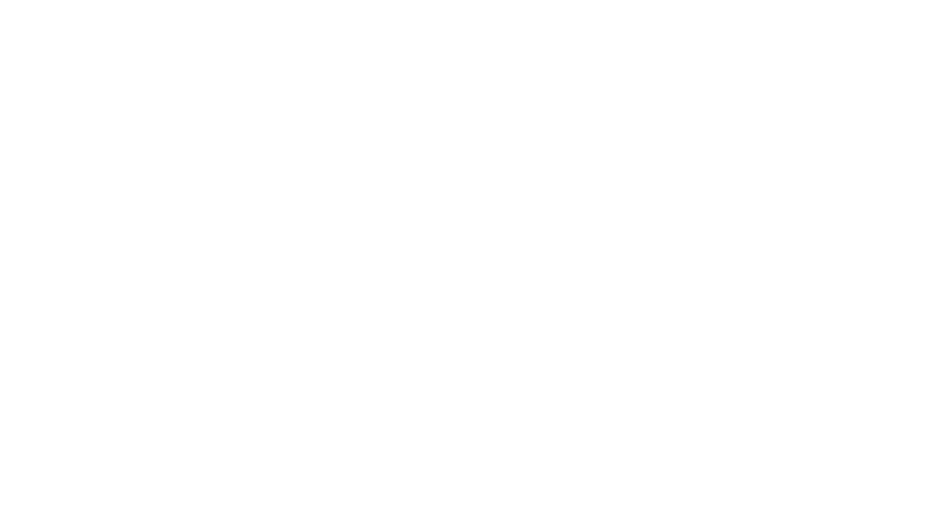
type input "Archebald"
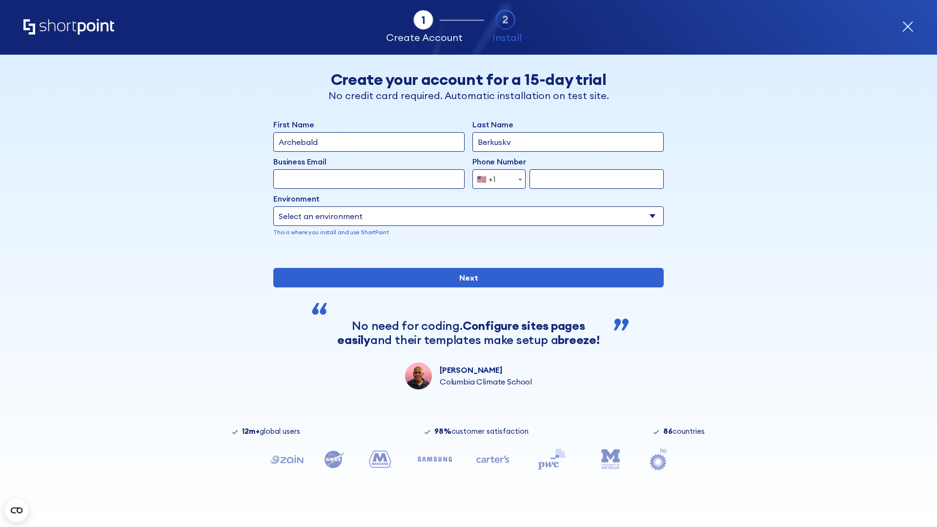
type input "Berkuskv"
type input "test@shortpoint.com"
type input "2125556789"
select select "SharePoint 2019 (On-Premise)"
type input "2125556789"
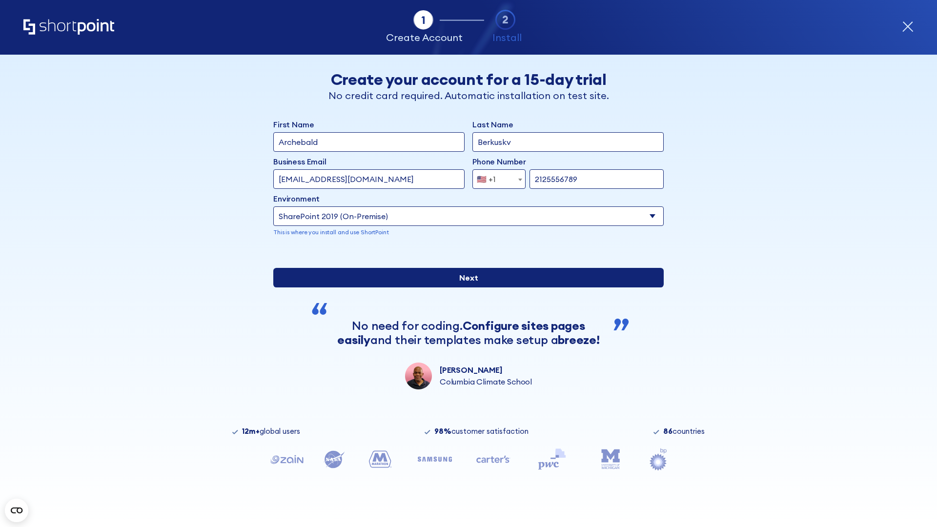
type input "https://team.dps.mil"
click at [465, 323] on div "First Name Archebald Last Name Berkuskv Business Email Invalid Email Address te…" at bounding box center [468, 254] width 390 height 271
click at [465, 287] on input "Next" at bounding box center [468, 278] width 390 height 20
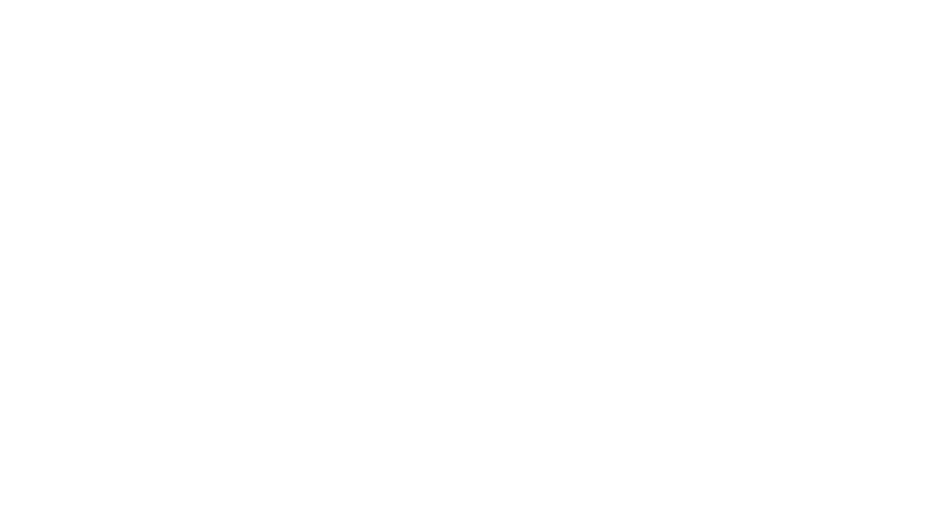
type input "Archebald"
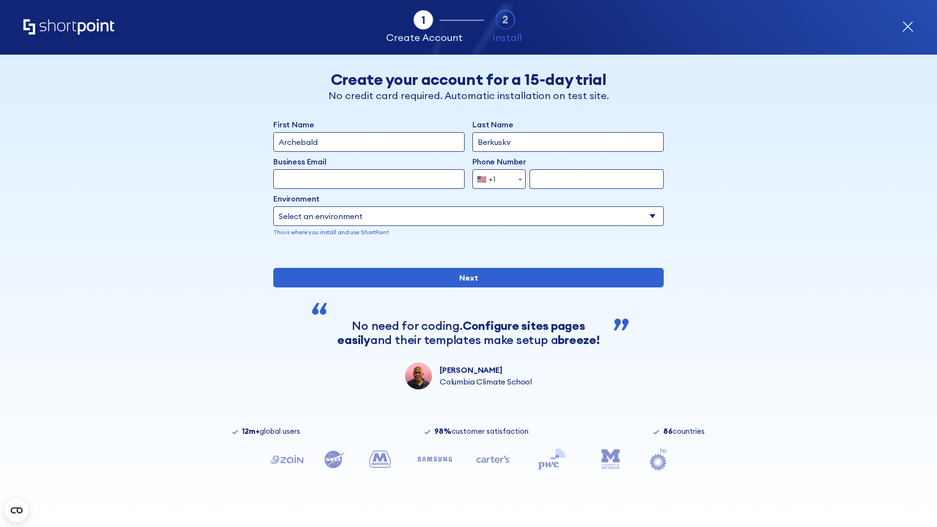
type input "Berkuskv"
type input "[EMAIL_ADDRESS][DOMAIN_NAME]"
type input "2125556789"
select select "SharePoint 2016 (On-Premise)"
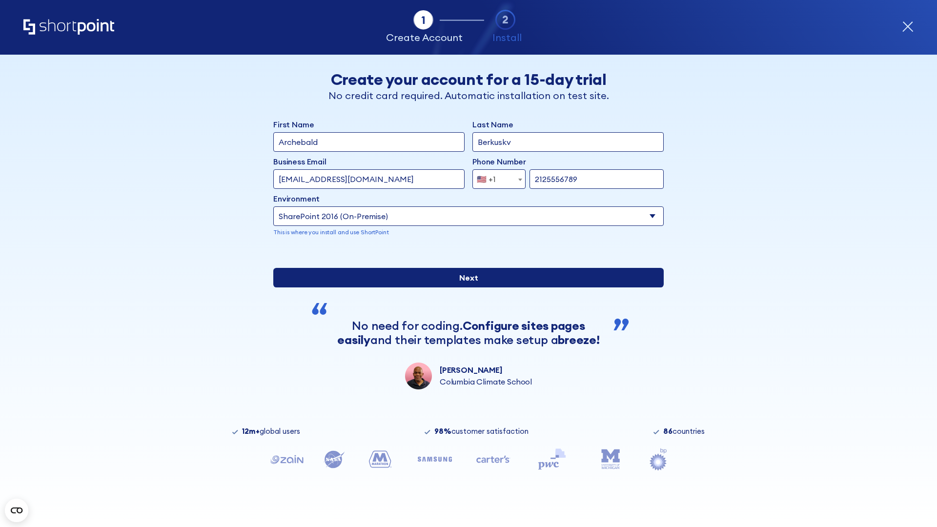
type input "2125556789"
click at [465, 325] on div "First Name Archebald Last Name Berkuskv Business Email Invalid Email Address [E…" at bounding box center [468, 254] width 390 height 271
click at [465, 287] on input "Next" at bounding box center [468, 278] width 390 height 20
